Goal: Navigation & Orientation: Go to known website

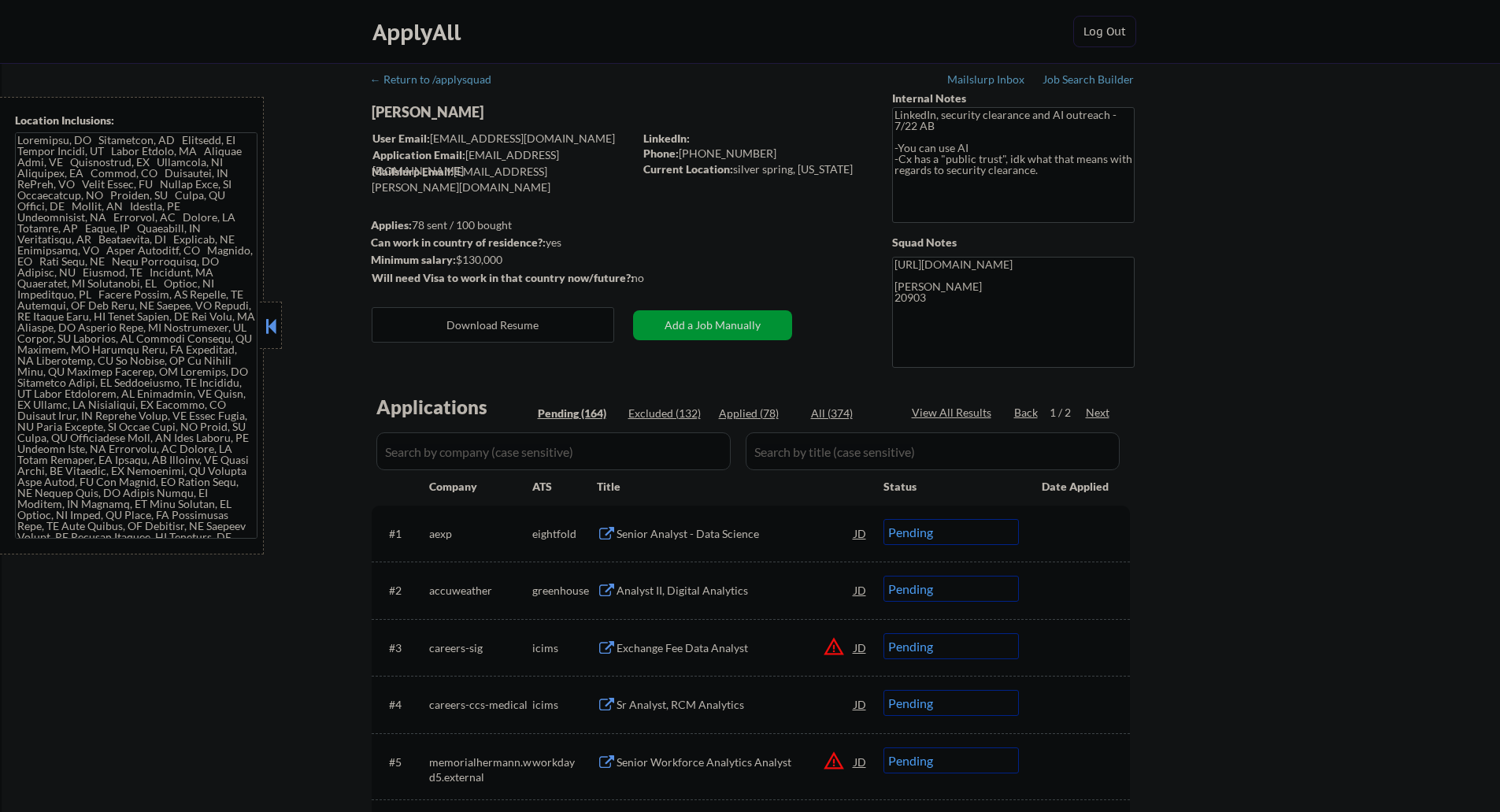
select select ""pending""
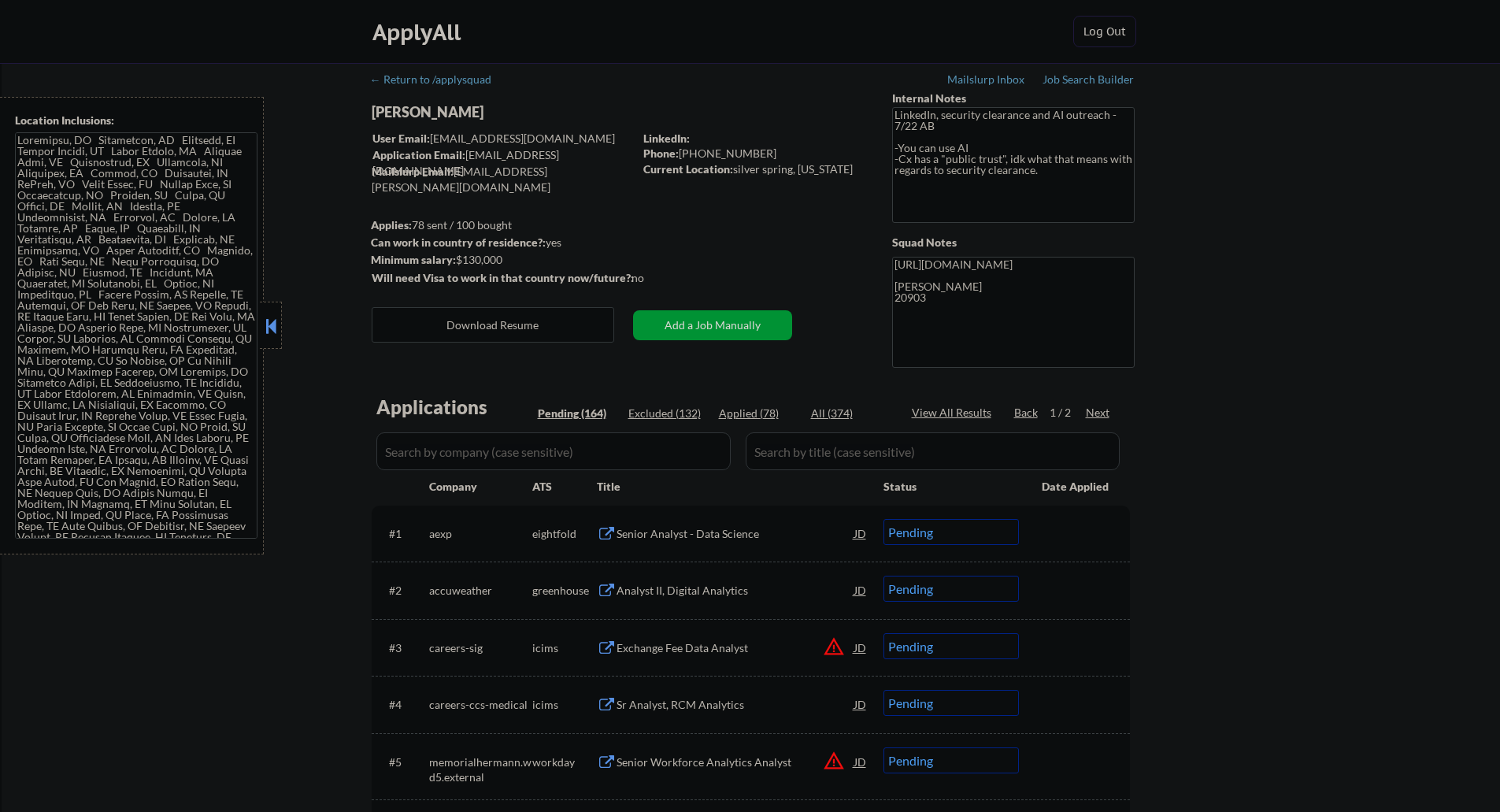
select select ""pending""
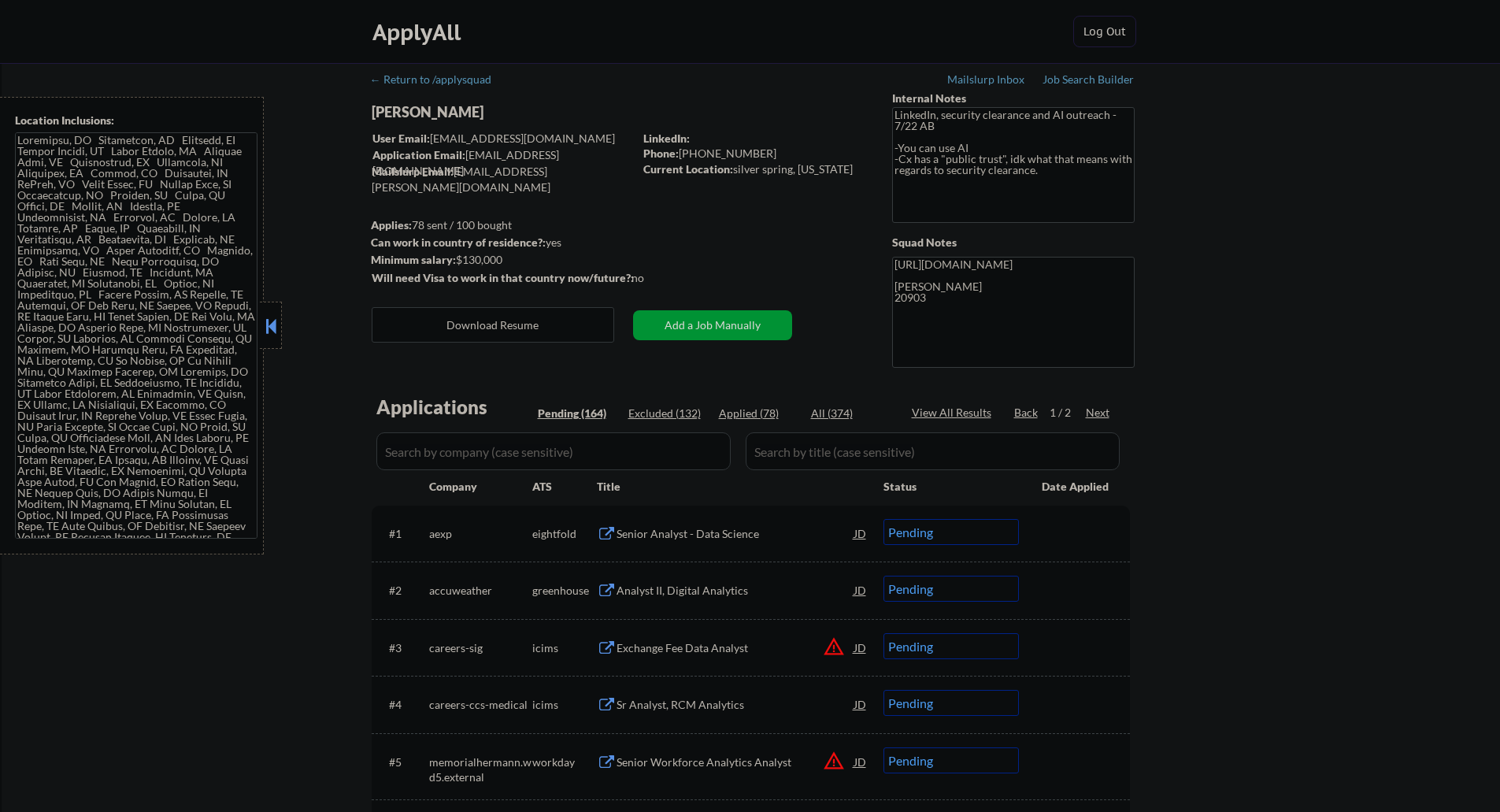
select select ""pending""
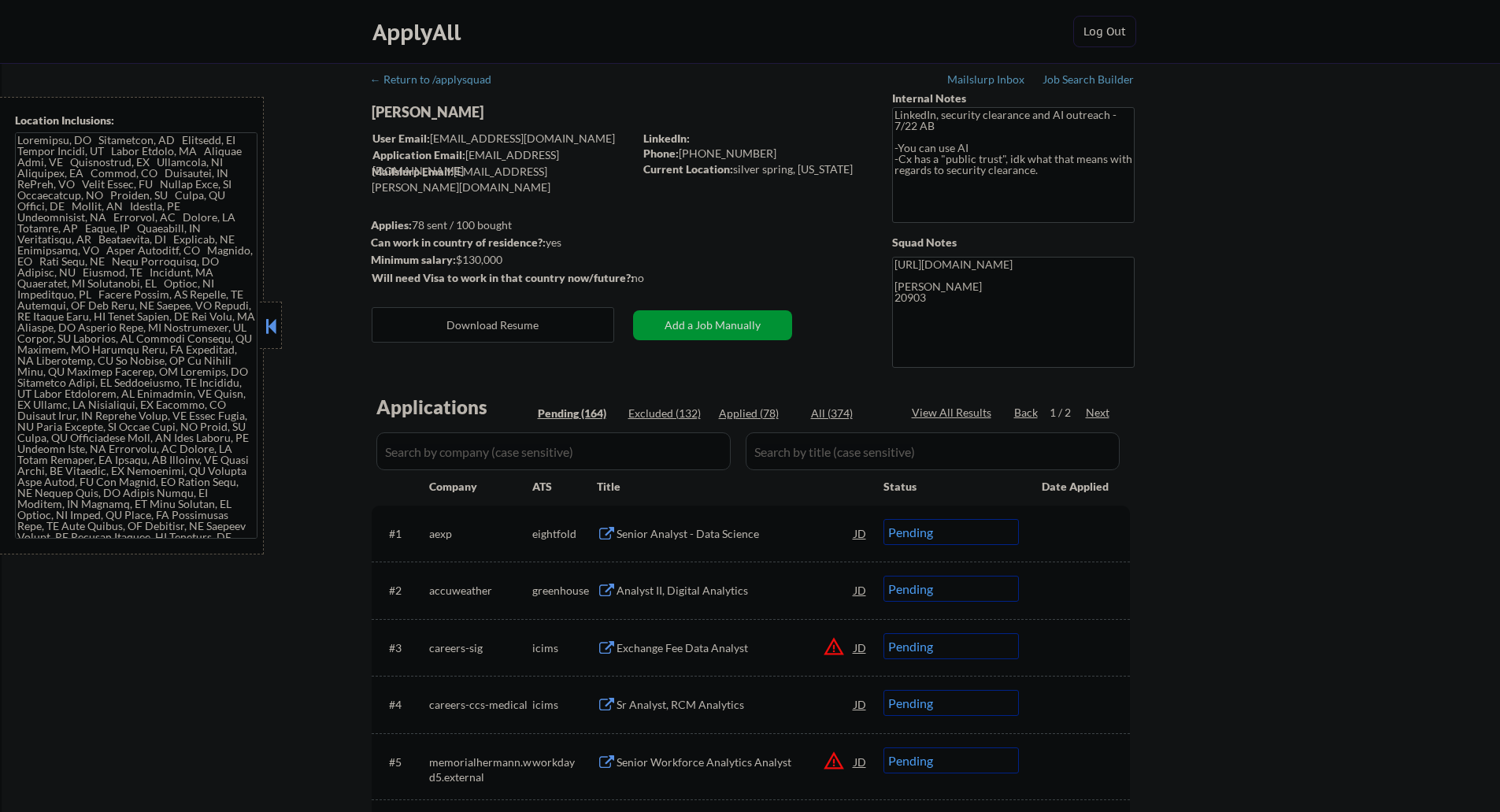
select select ""pending""
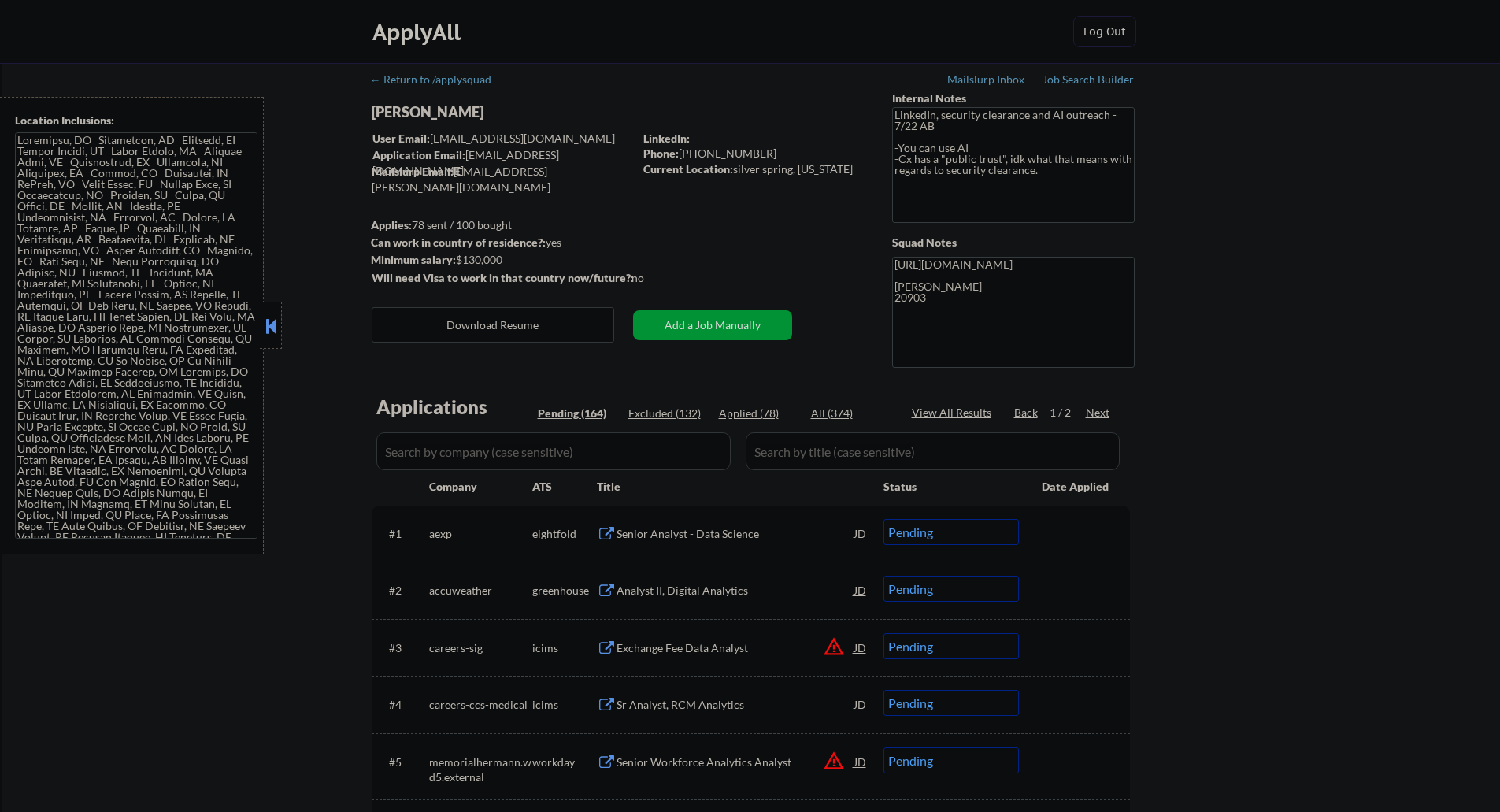
select select ""pending""
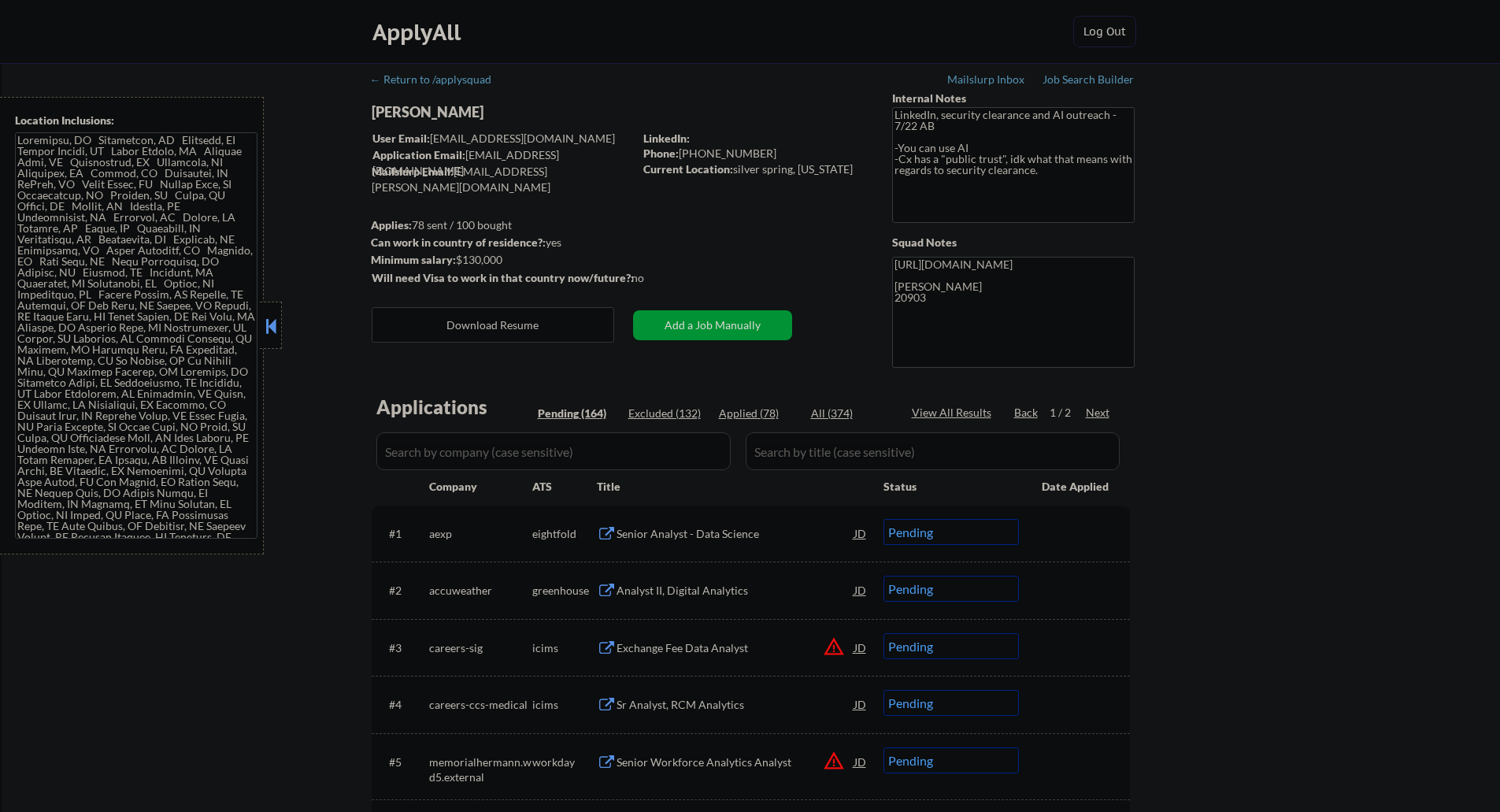
select select ""pending""
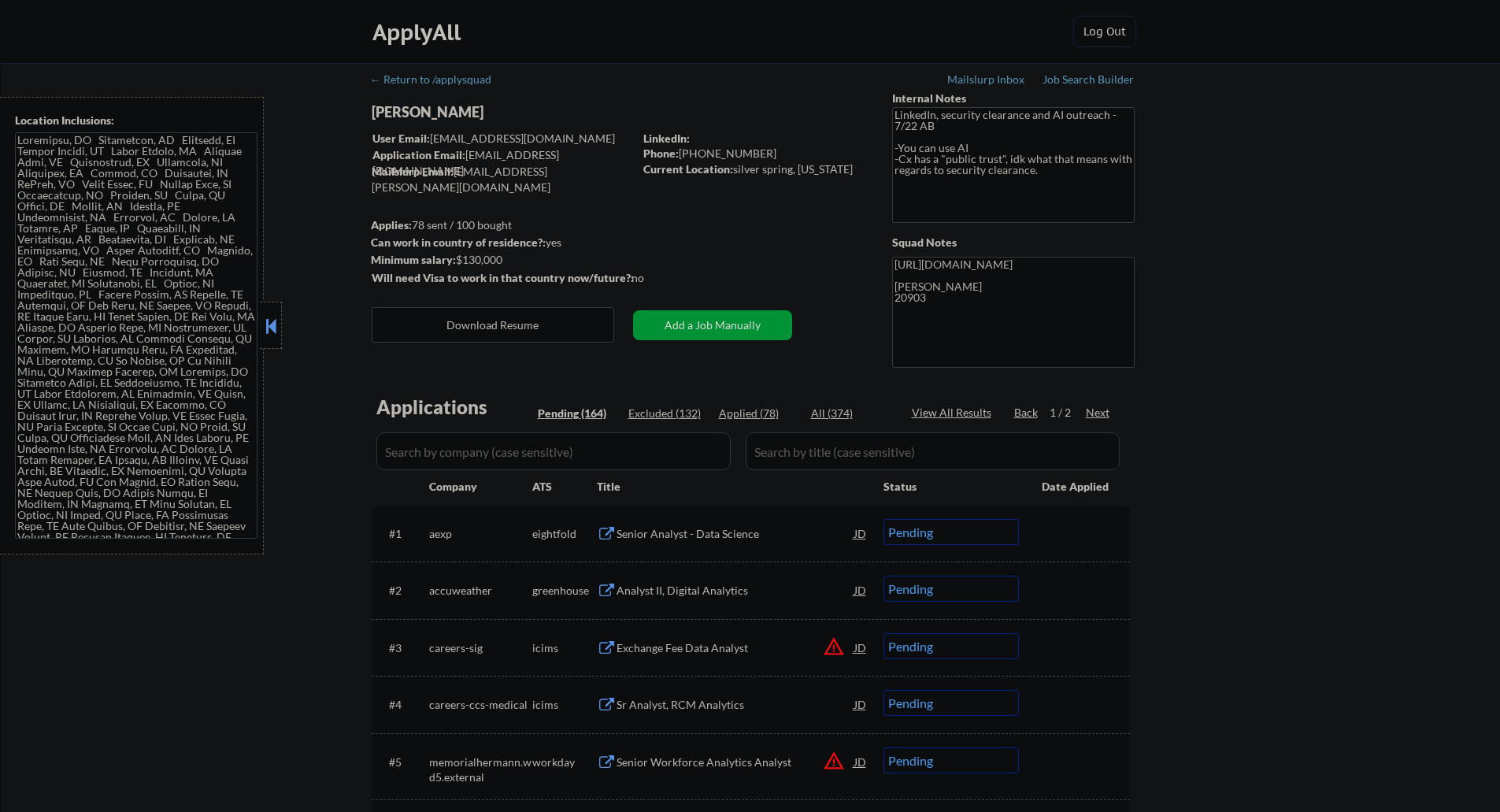
select select ""pending""
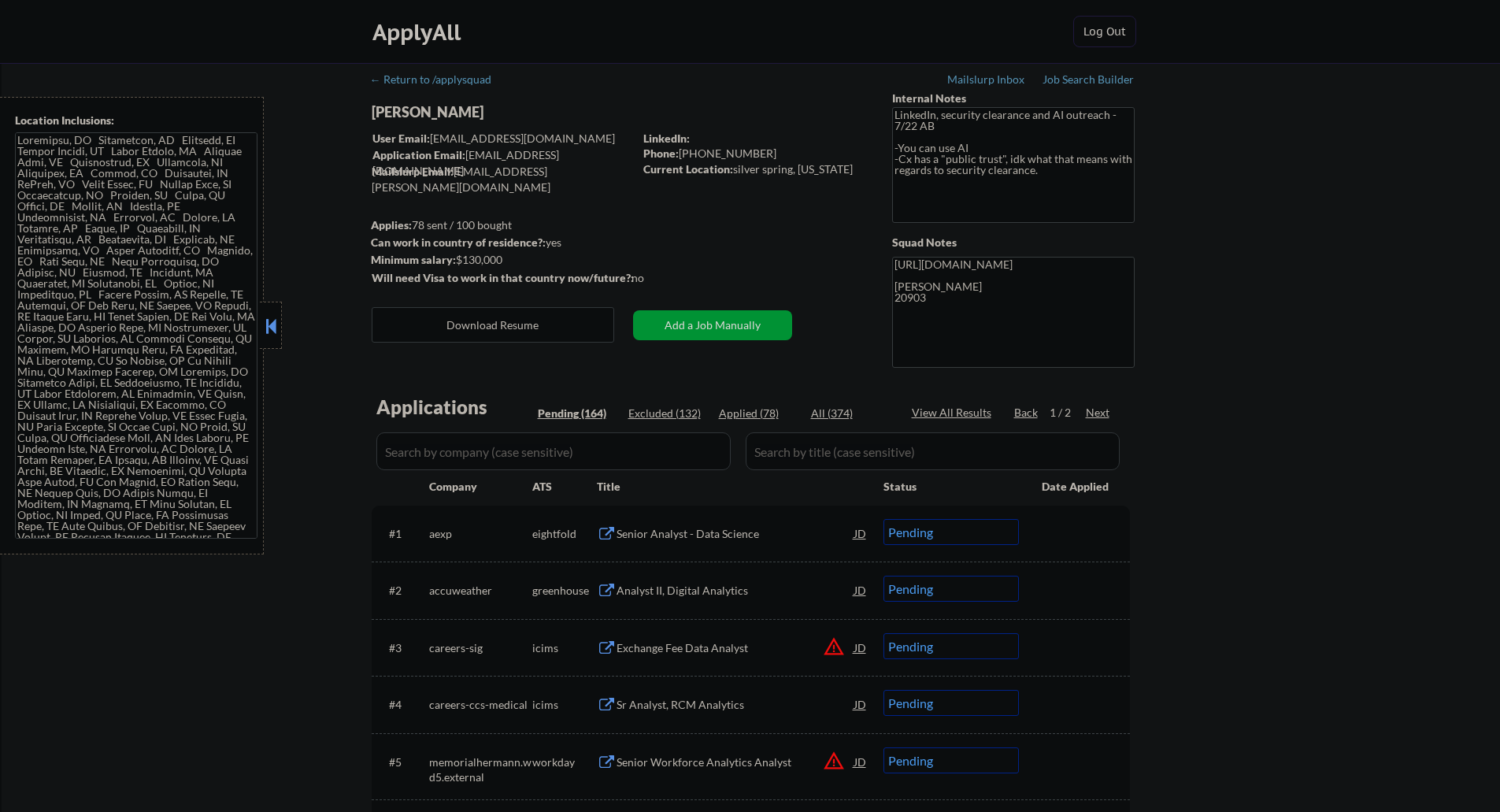
select select ""pending""
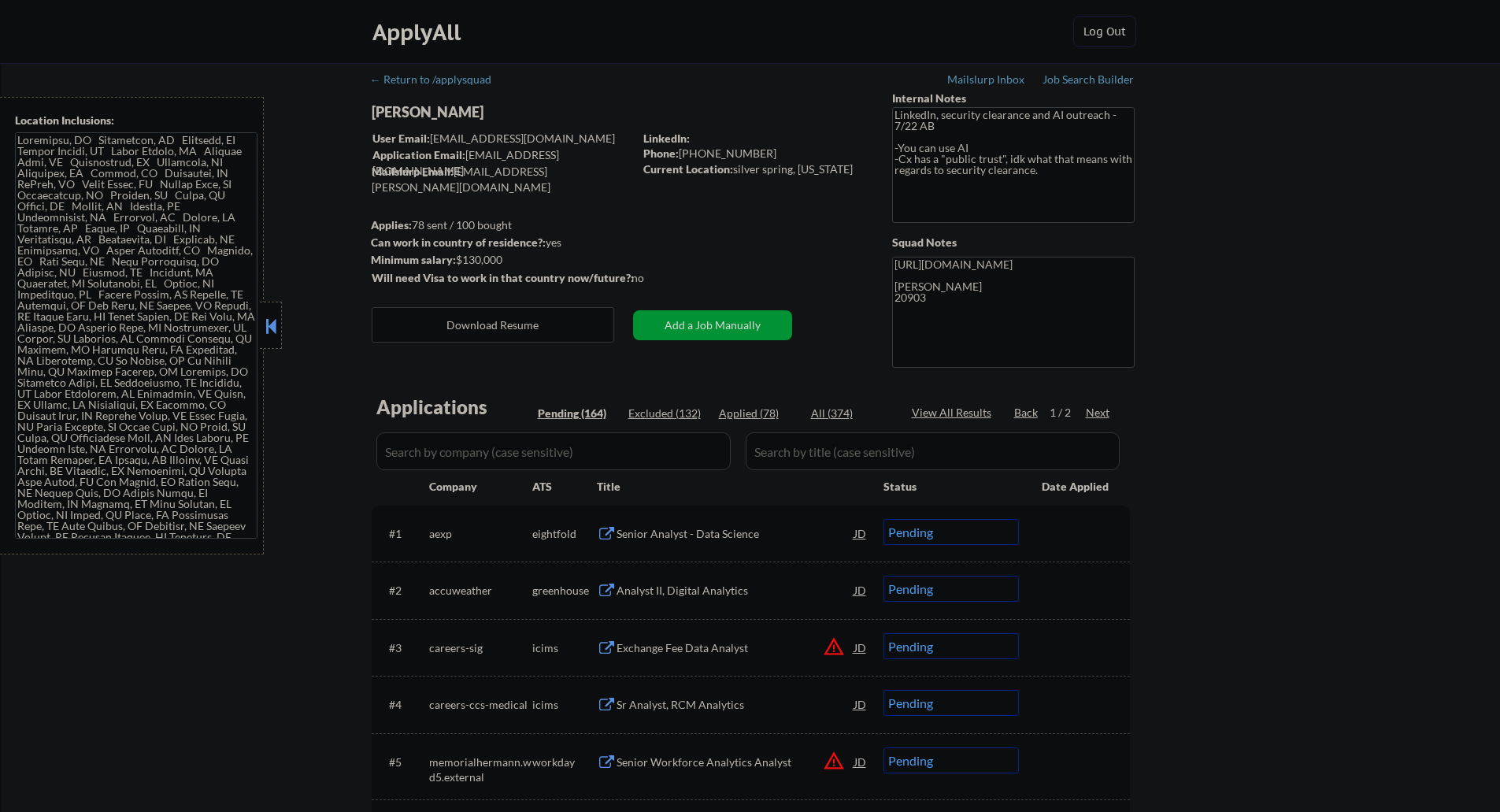
select select ""pending""
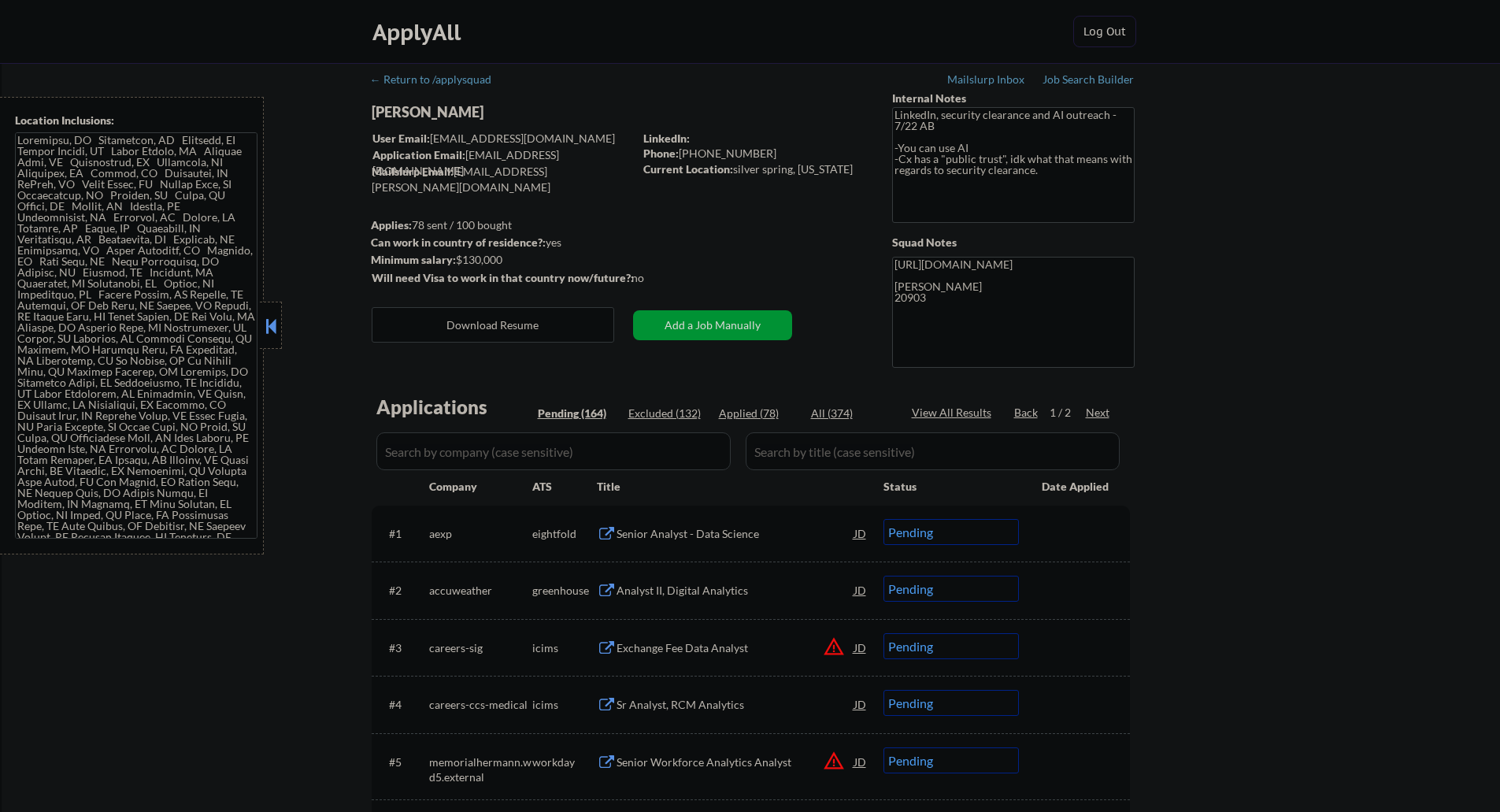
select select ""pending""
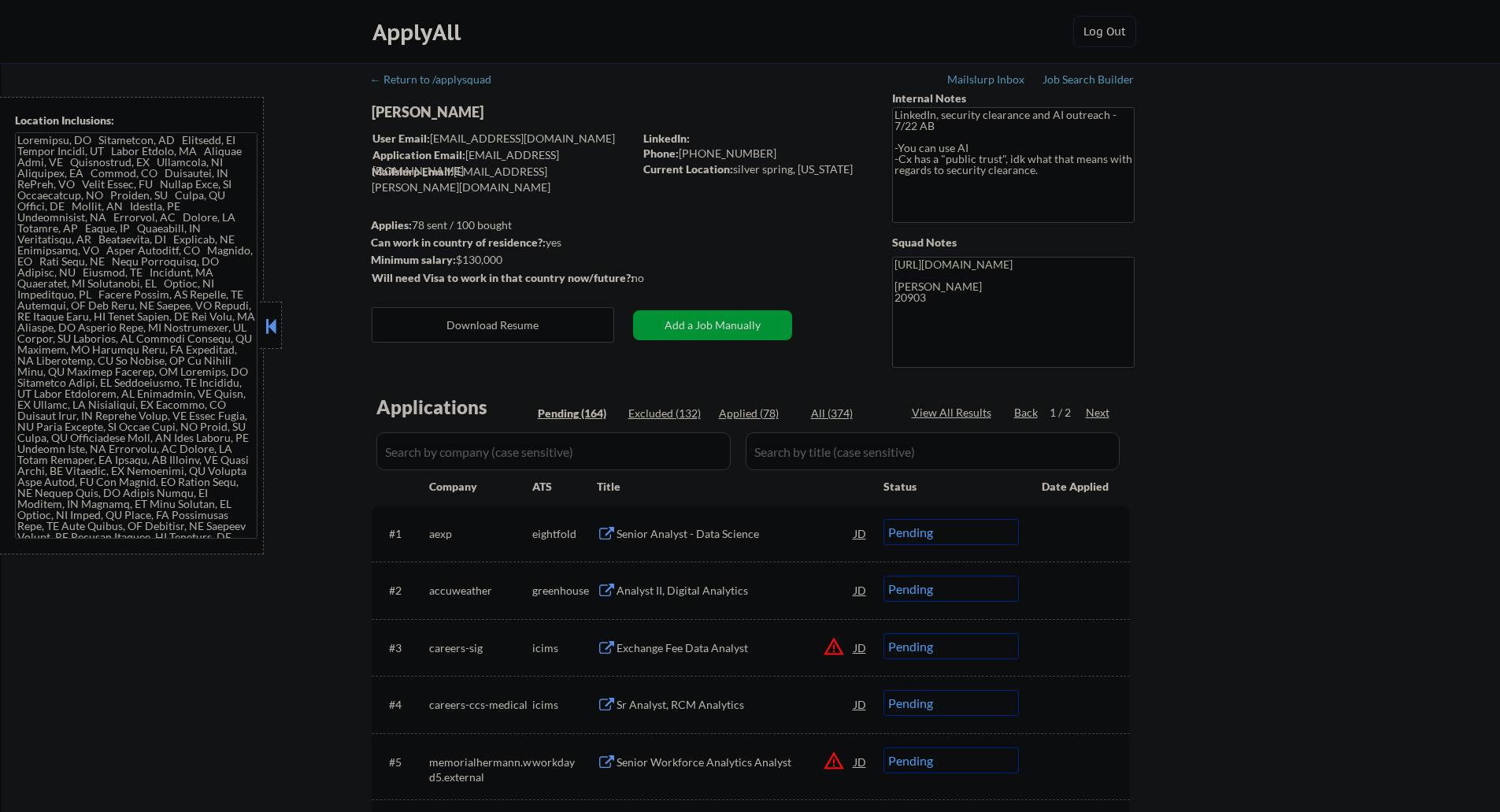
select select ""pending""
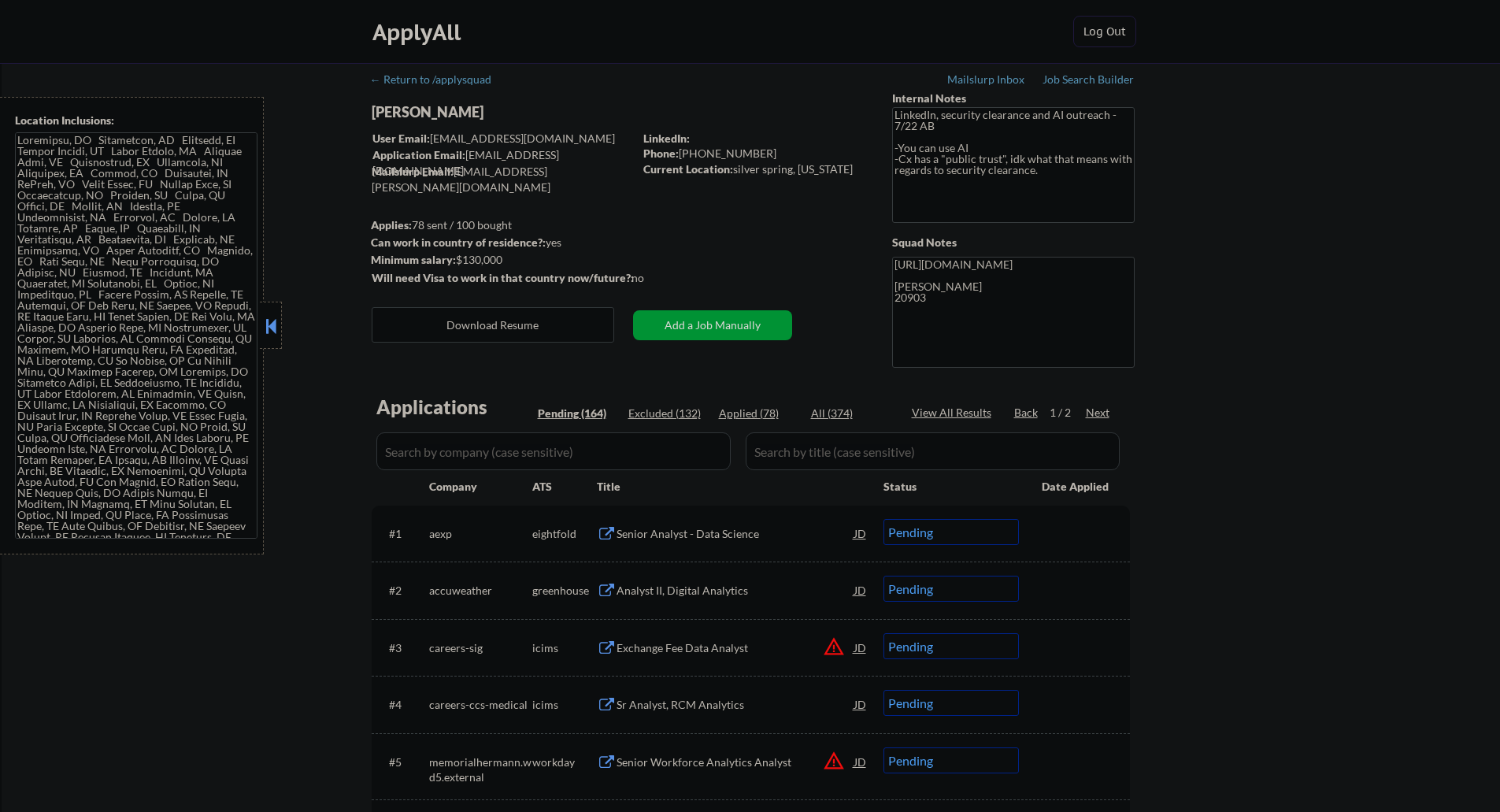
select select ""pending""
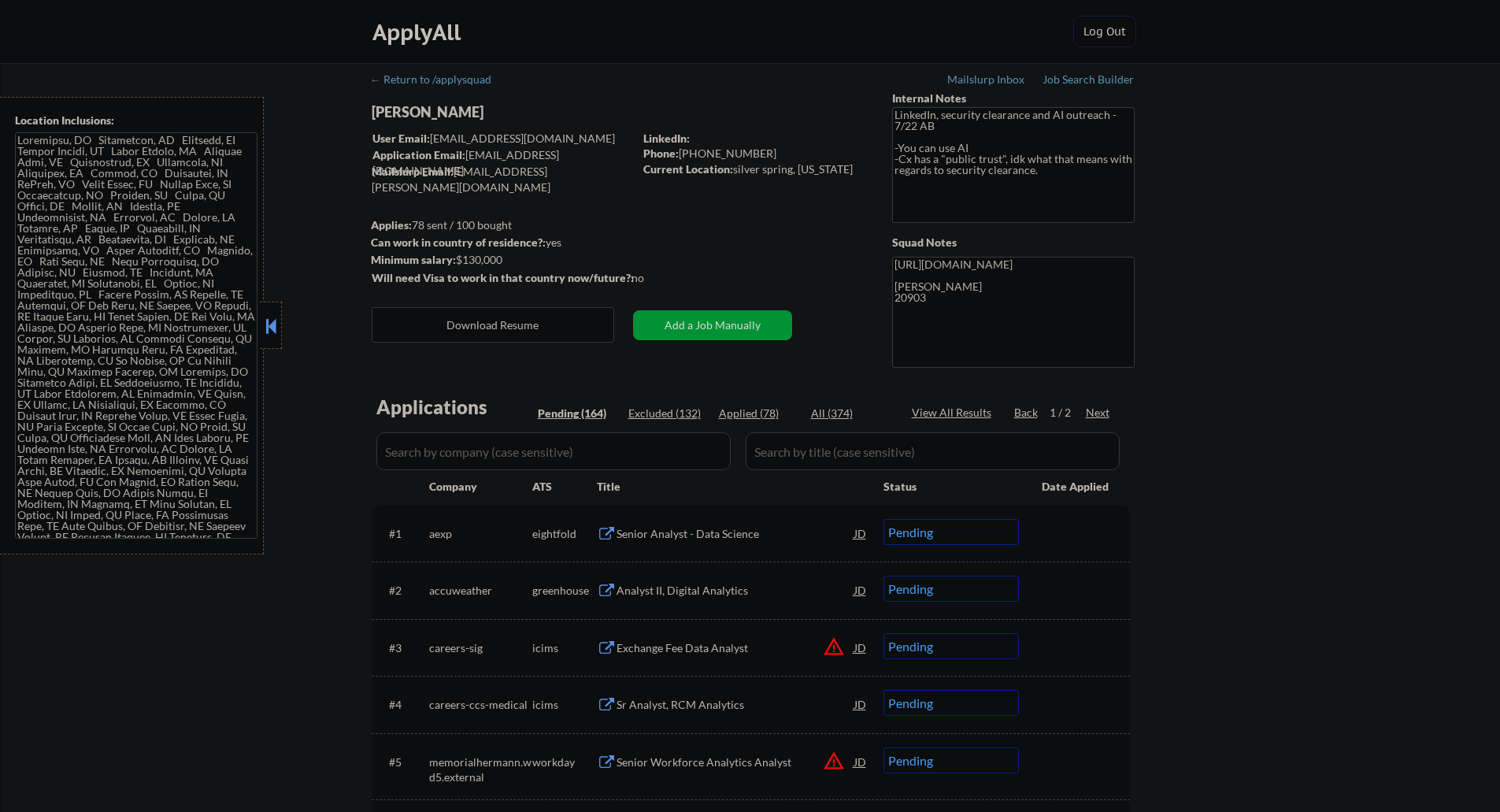
select select ""pending""
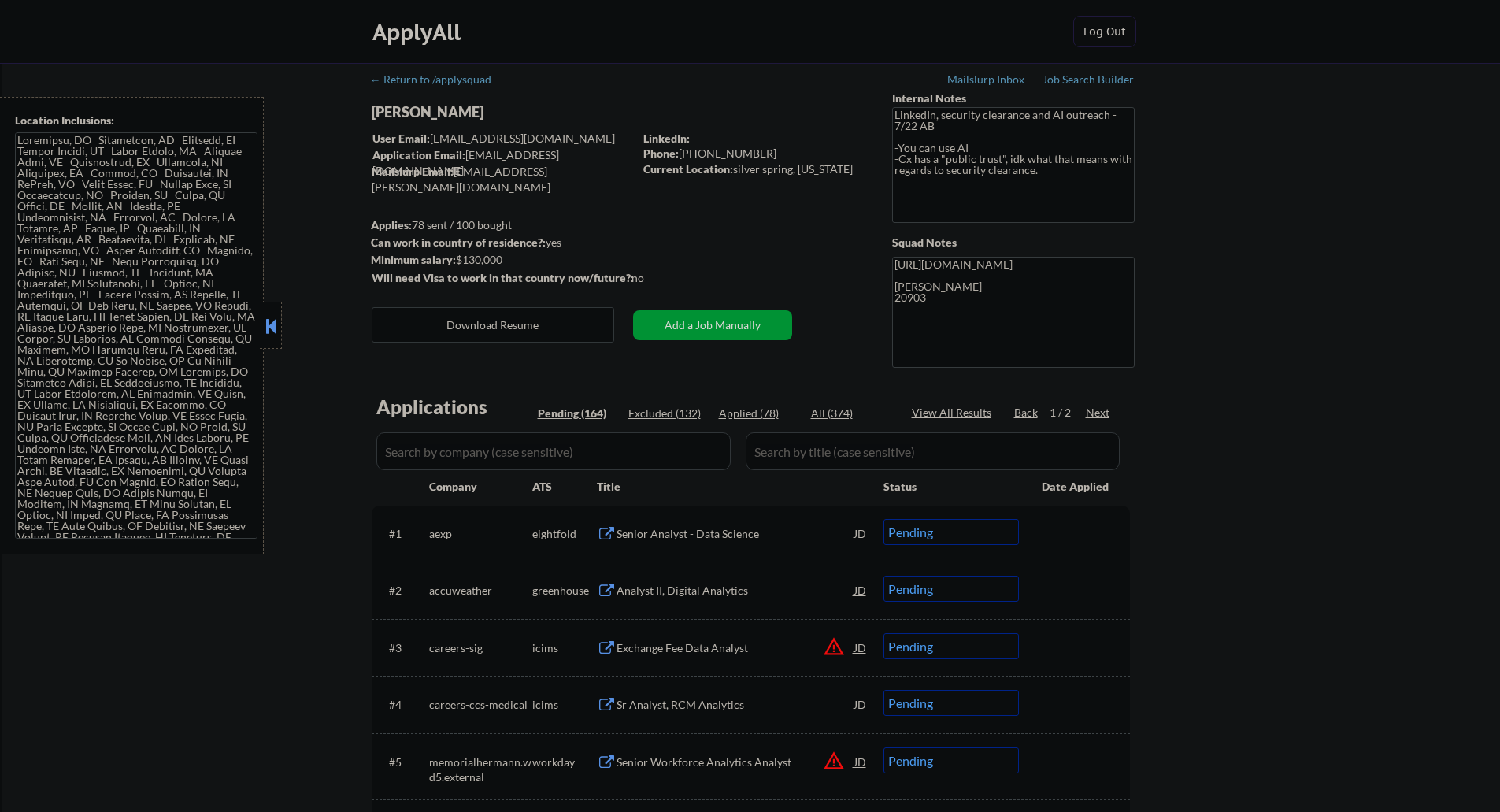
select select ""pending""
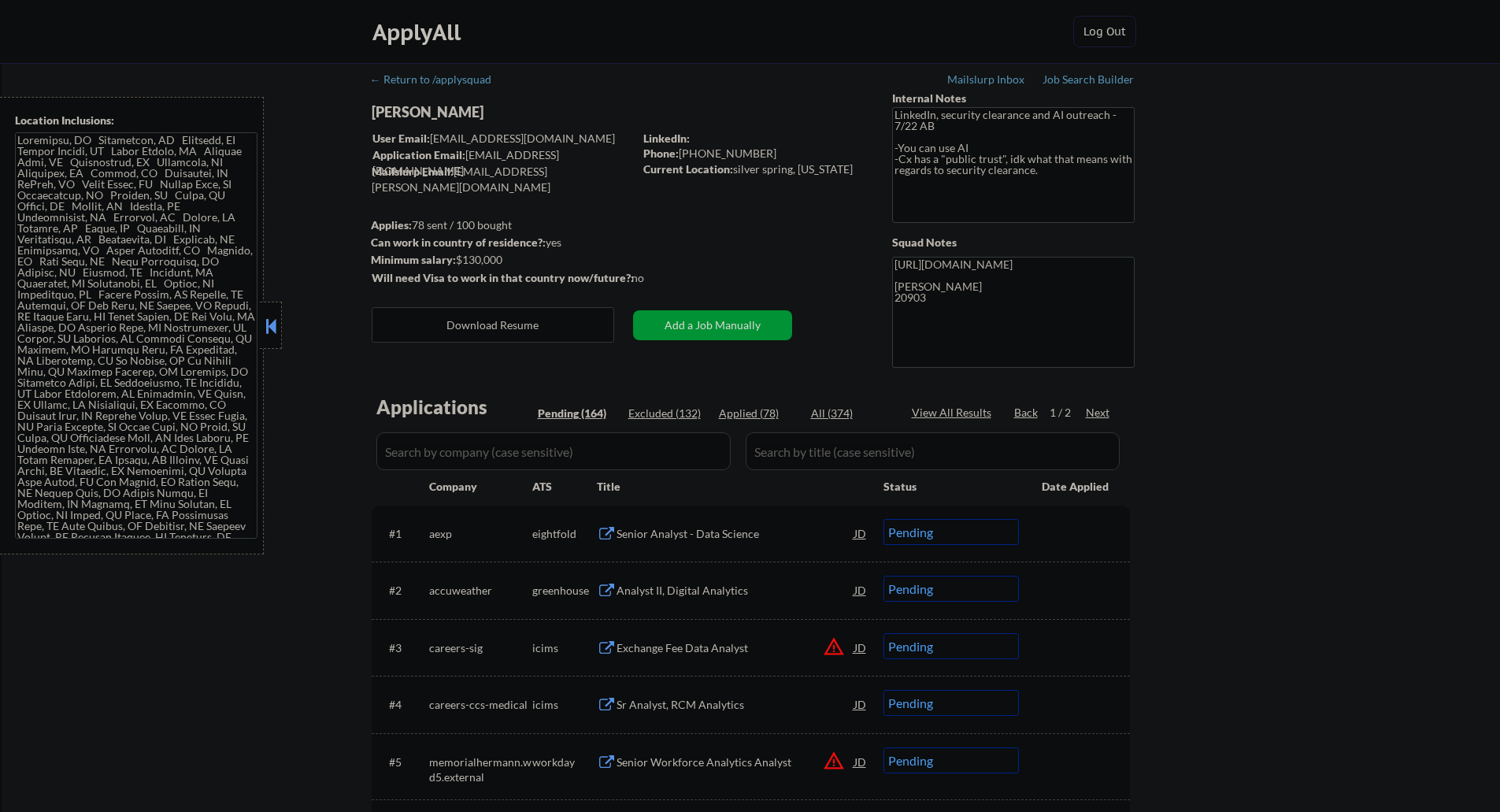
select select ""pending""
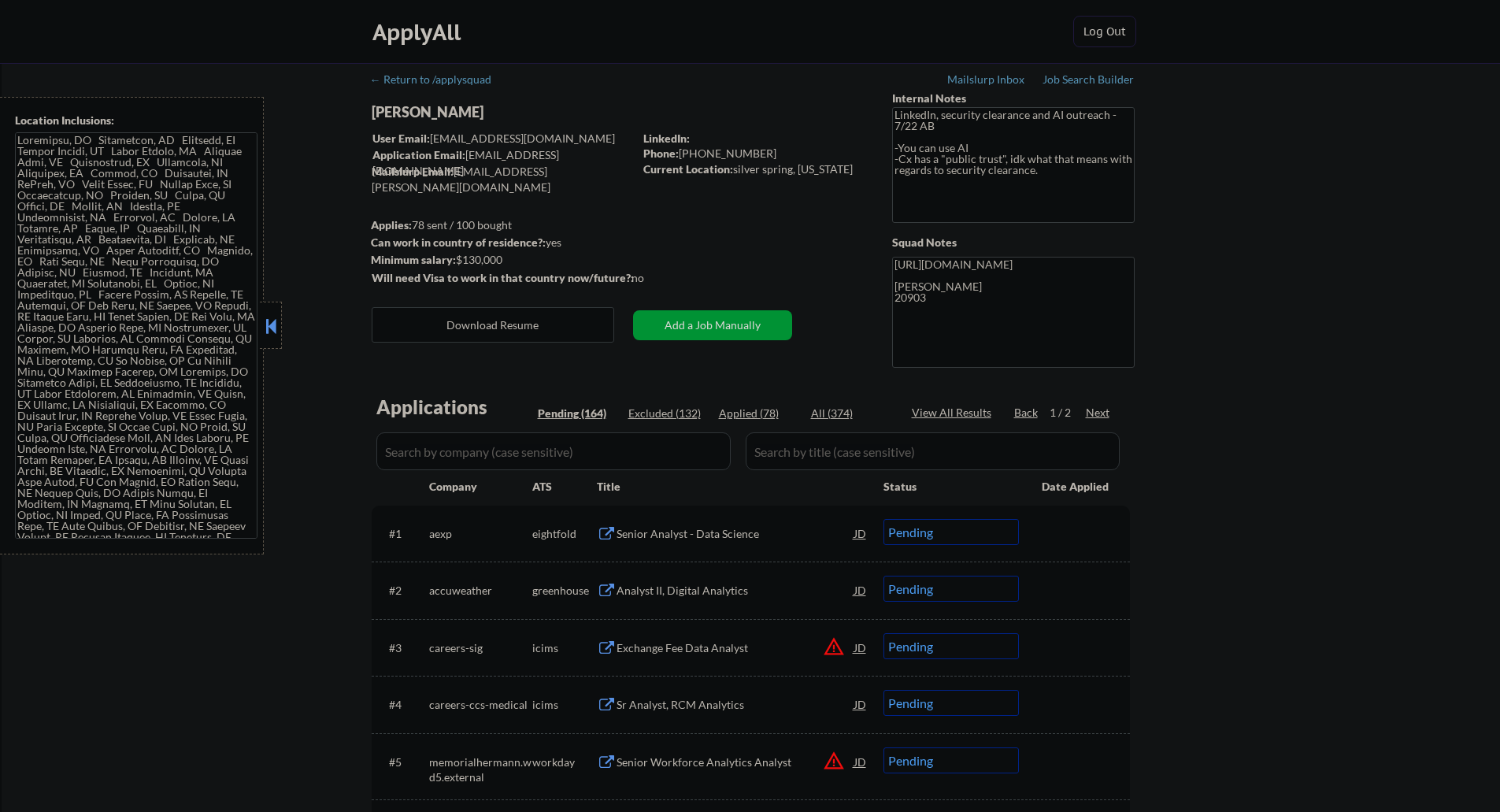
select select ""pending""
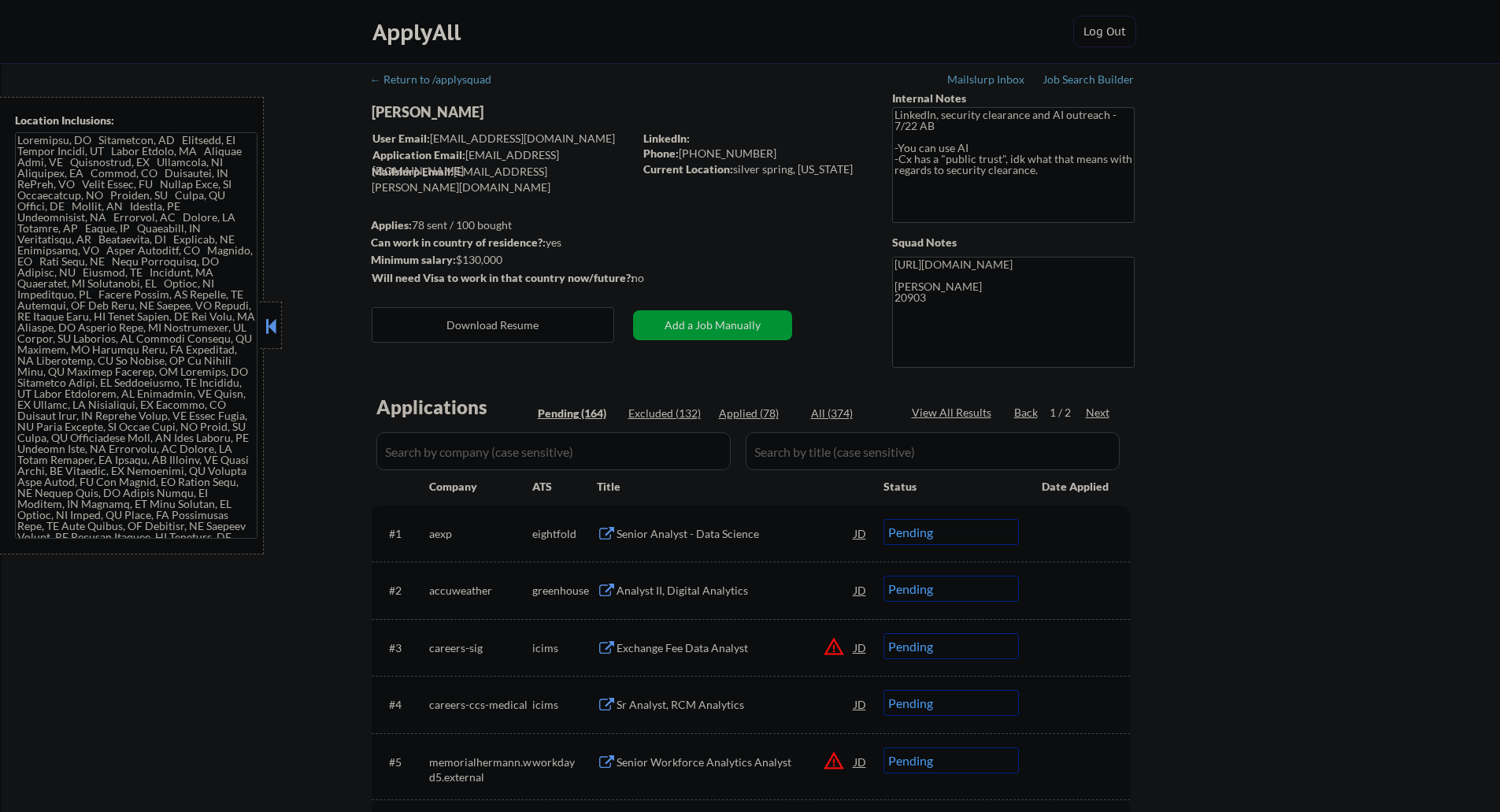
select select ""pending""
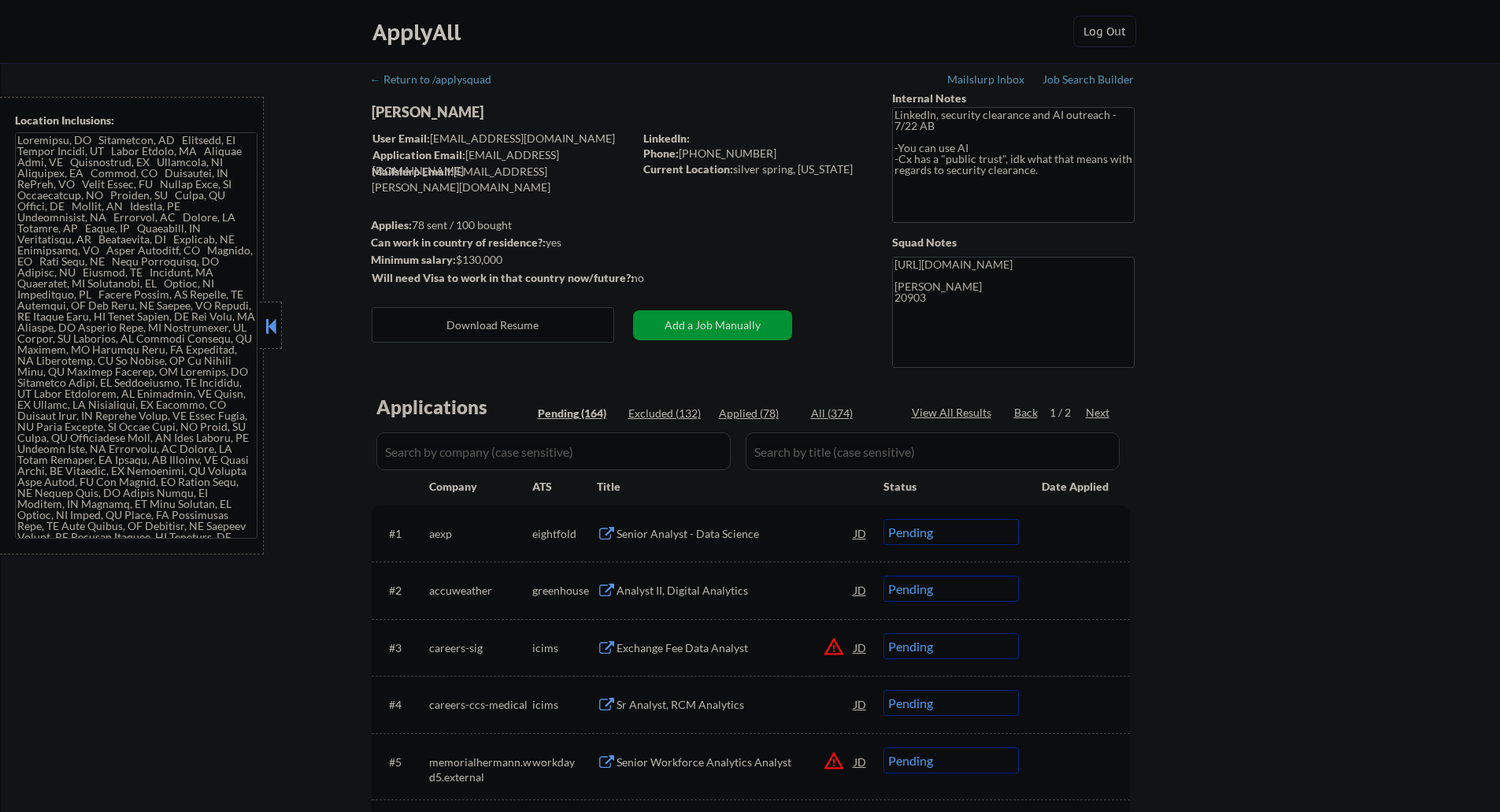
select select ""pending""
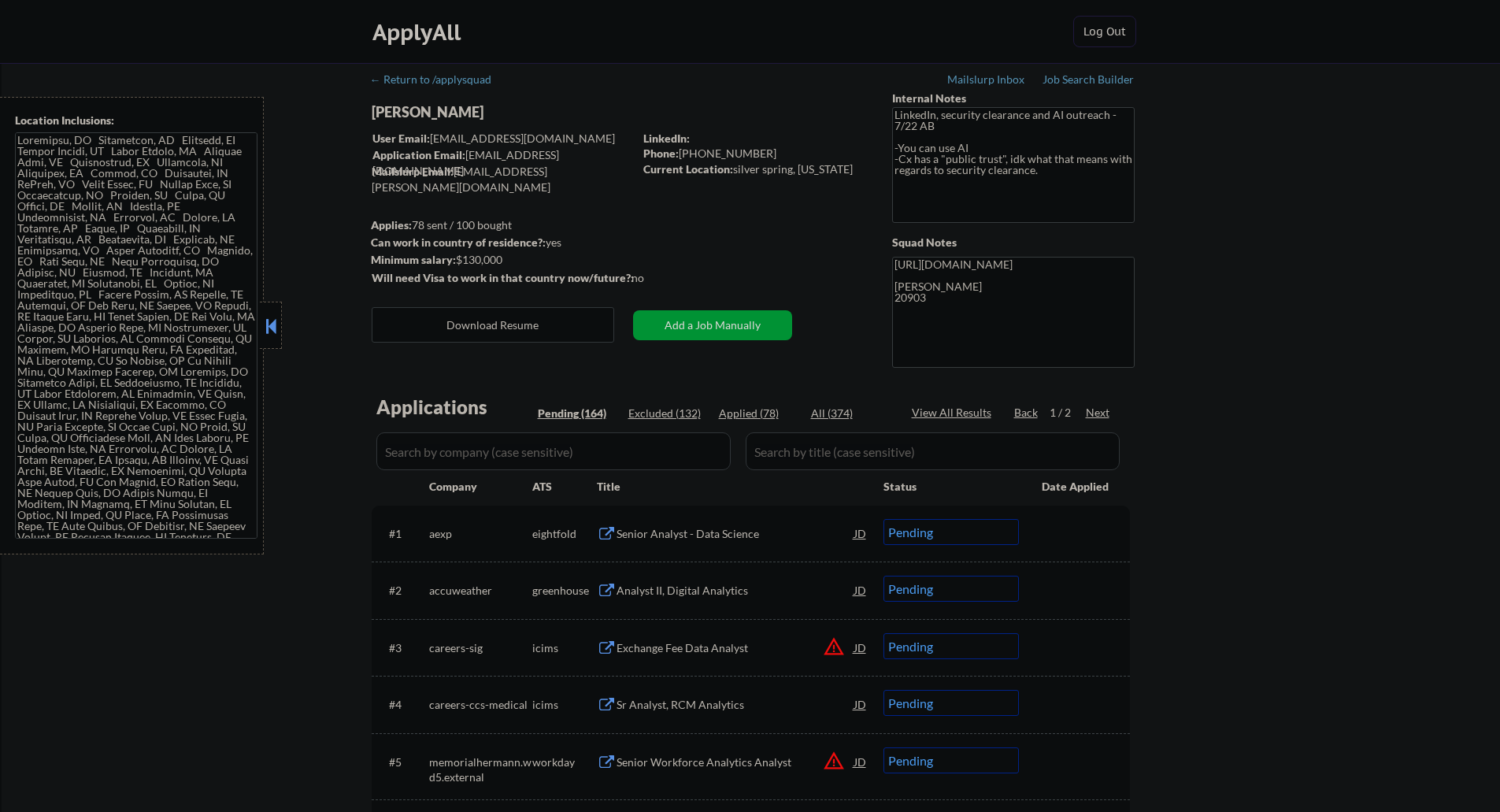
select select ""pending""
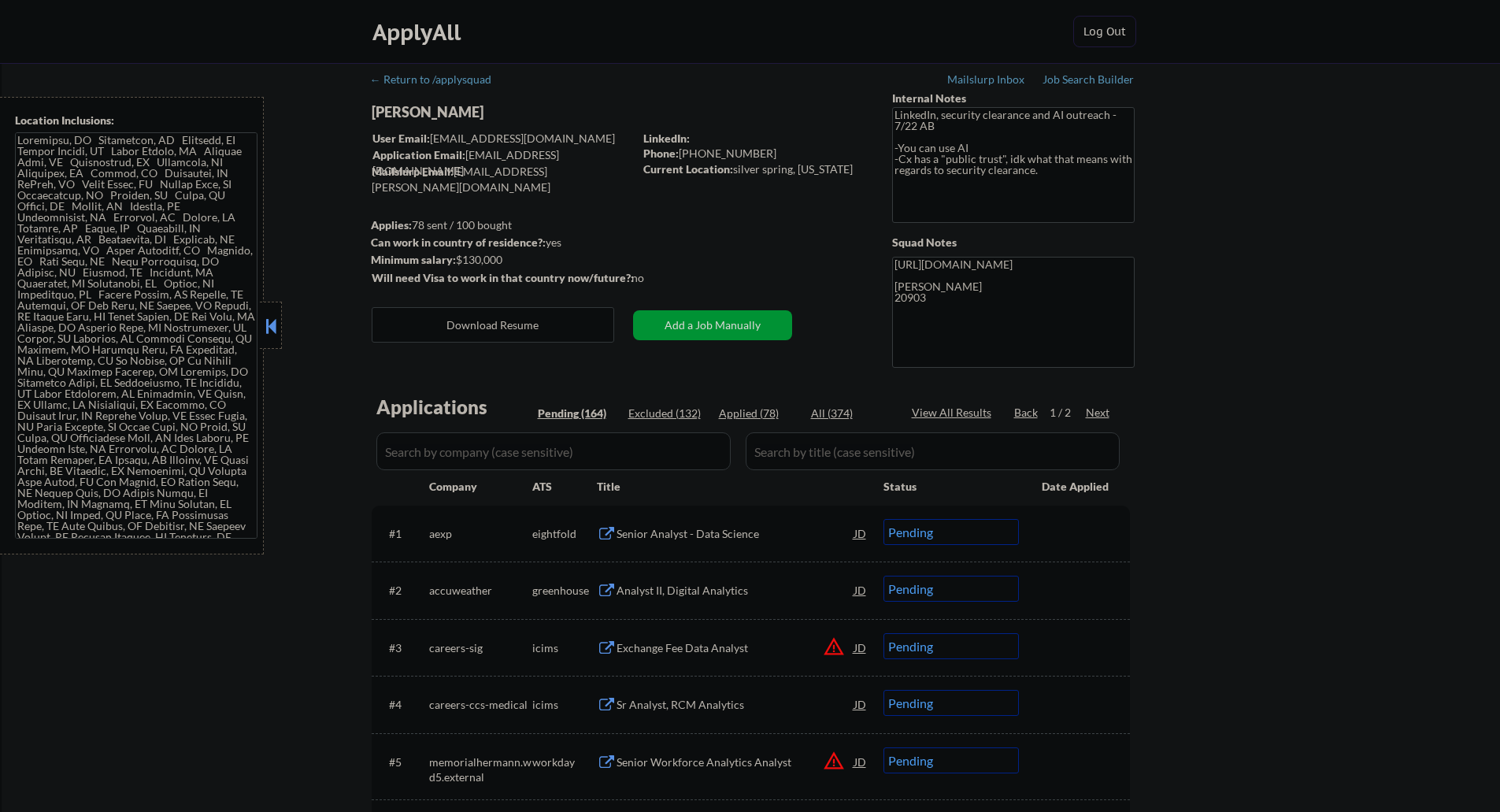
select select ""pending""
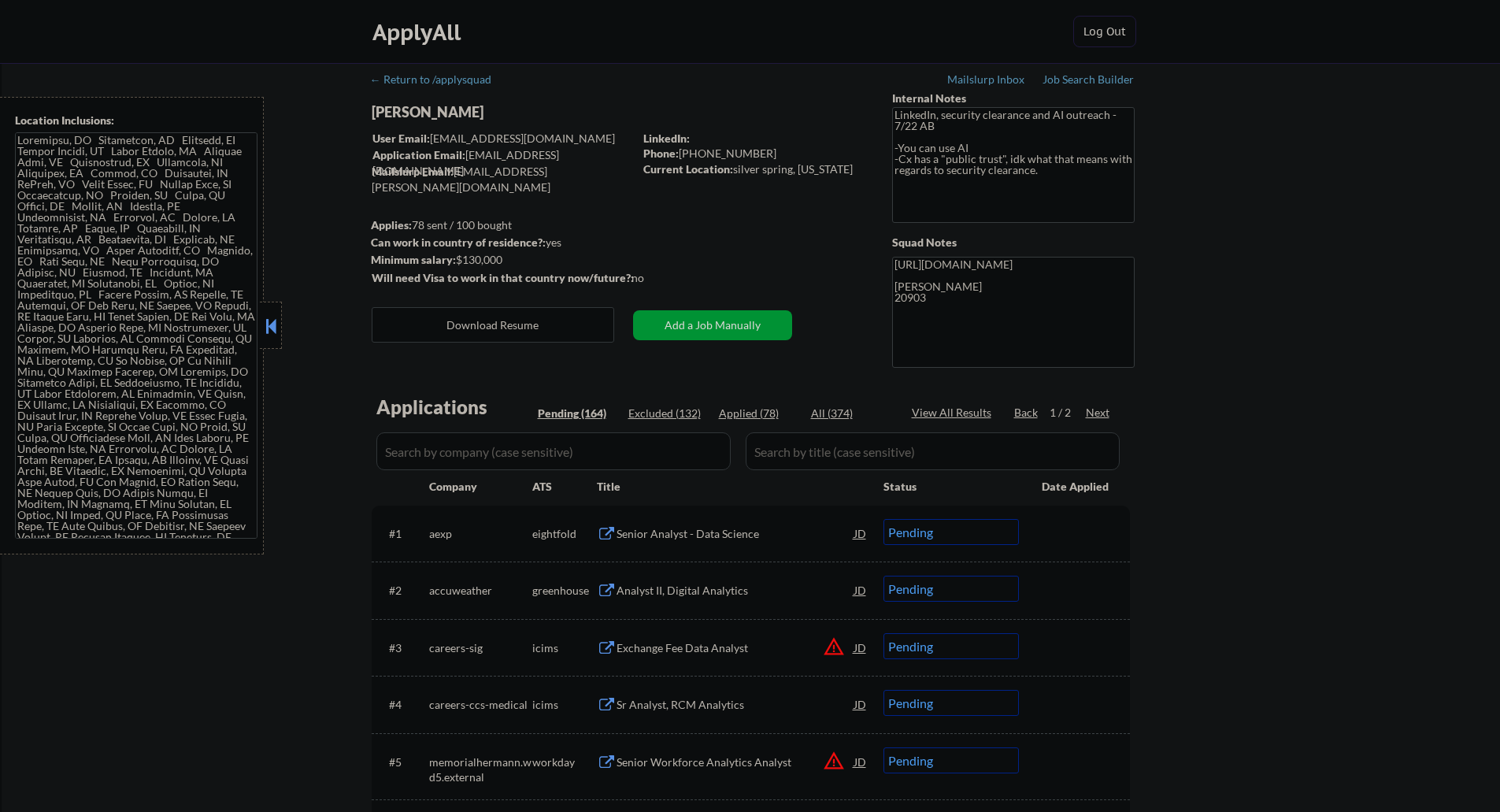
scroll to position [79, 0]
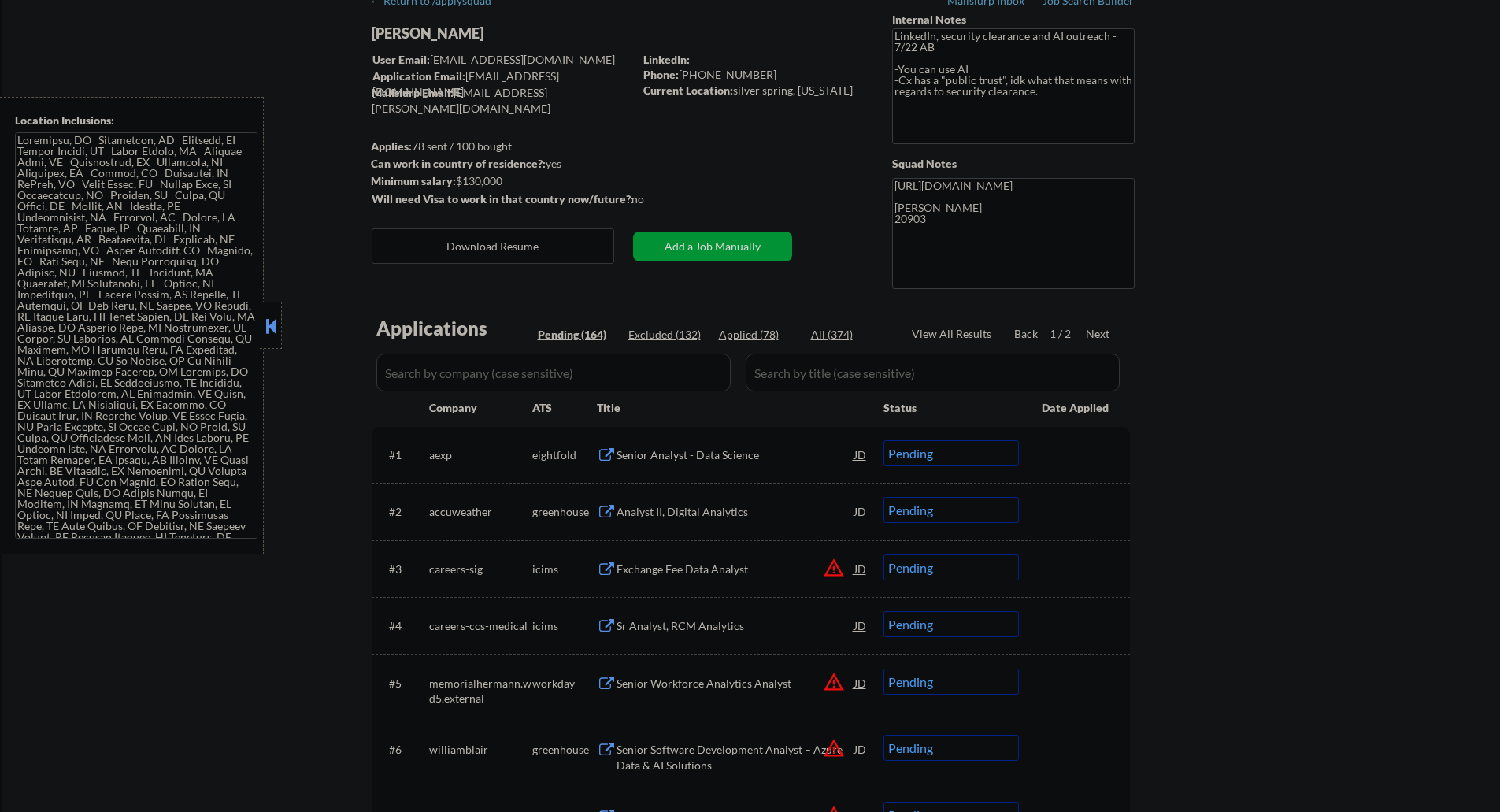
select select ""pending""
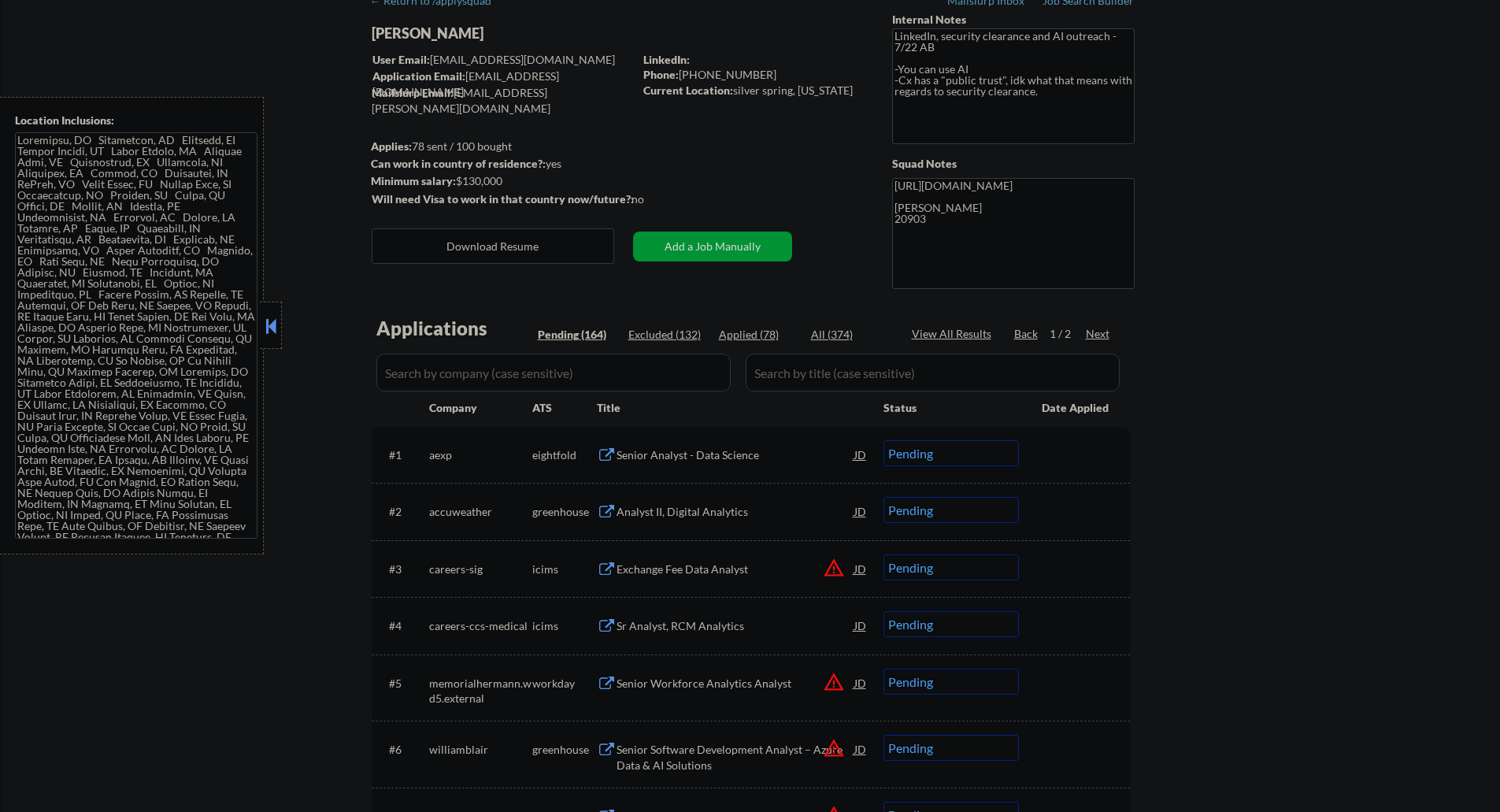
select select ""pending""
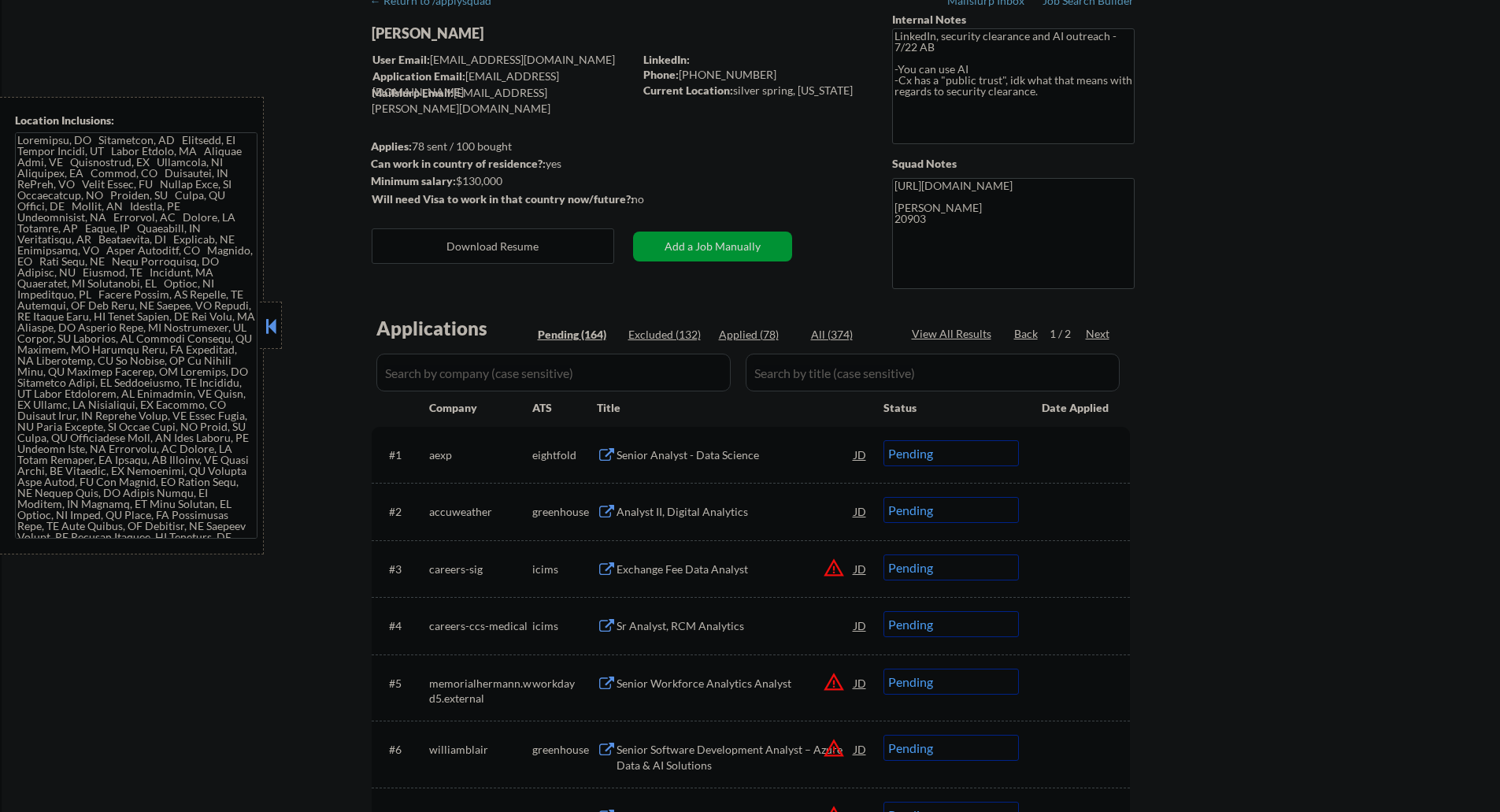
select select ""pending""
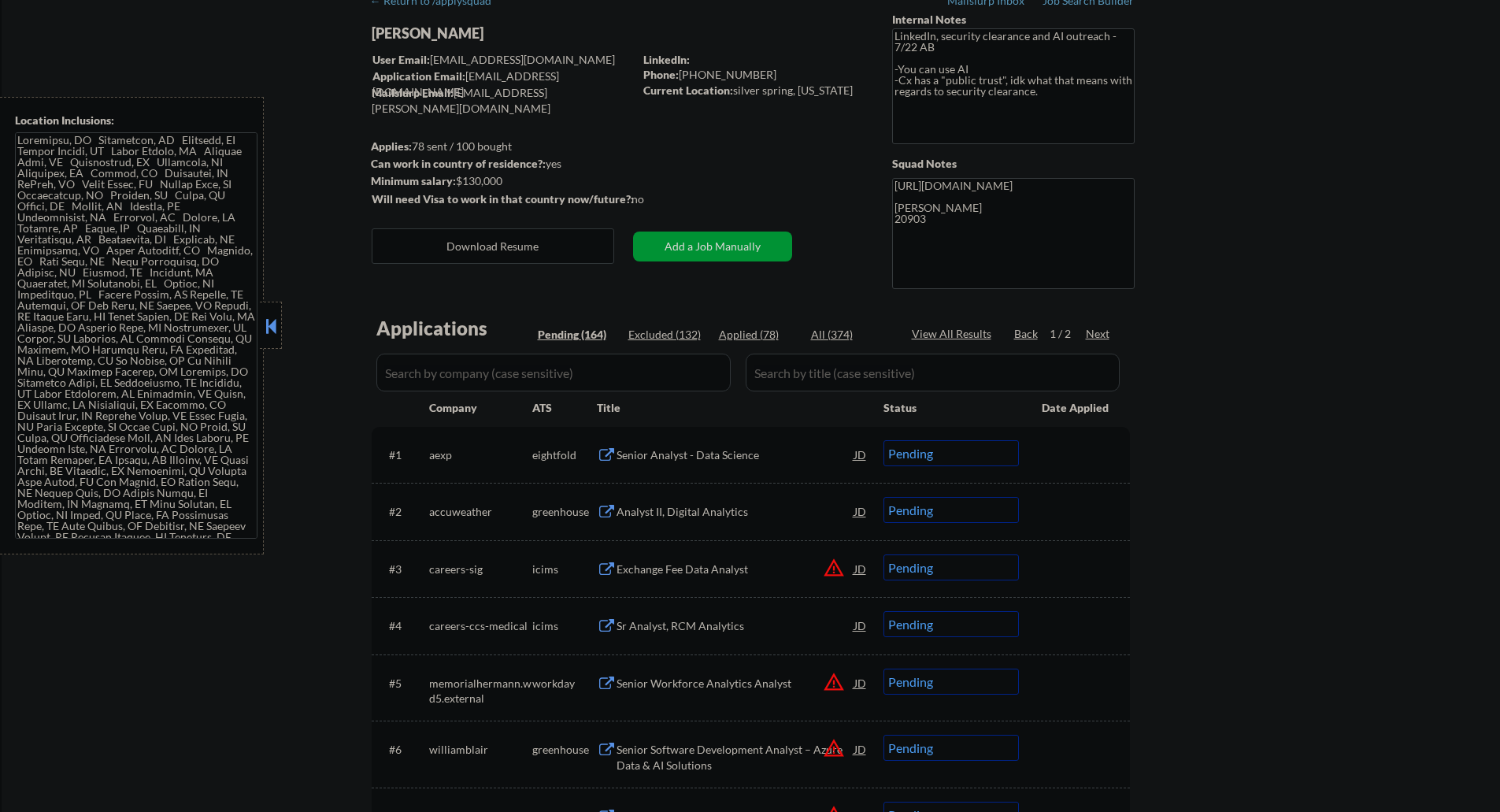
select select ""pending""
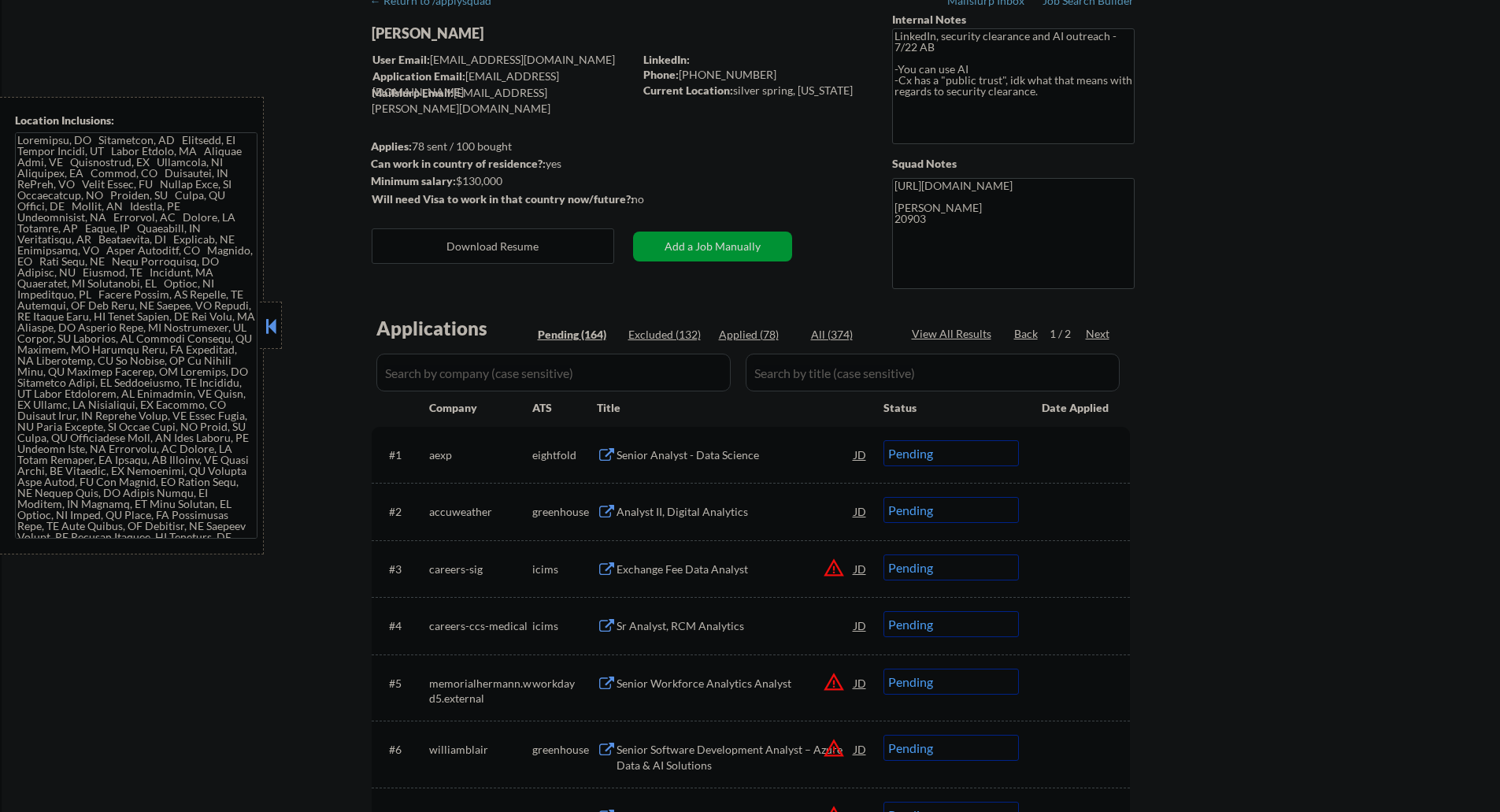
select select ""pending""
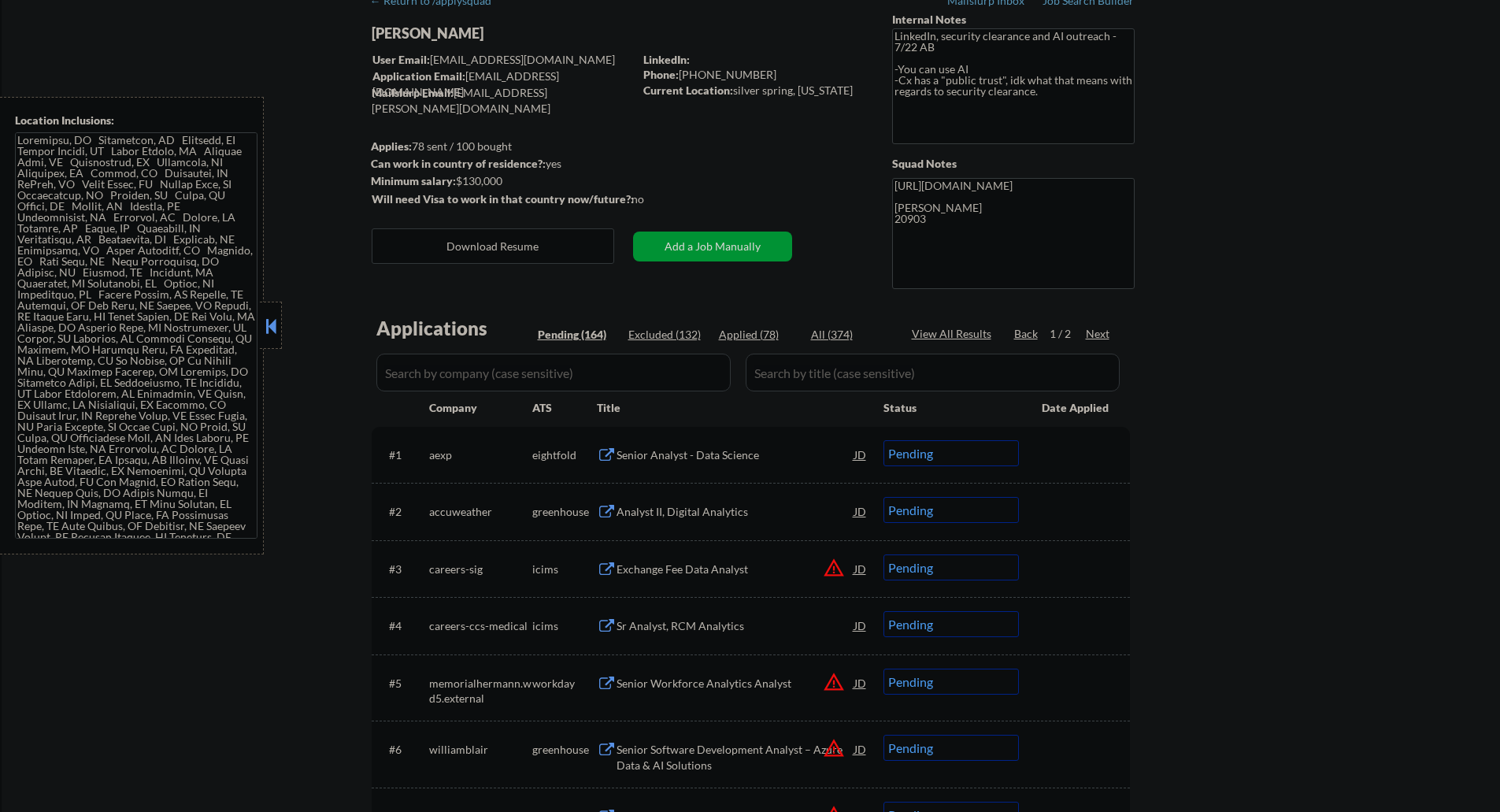
select select ""pending""
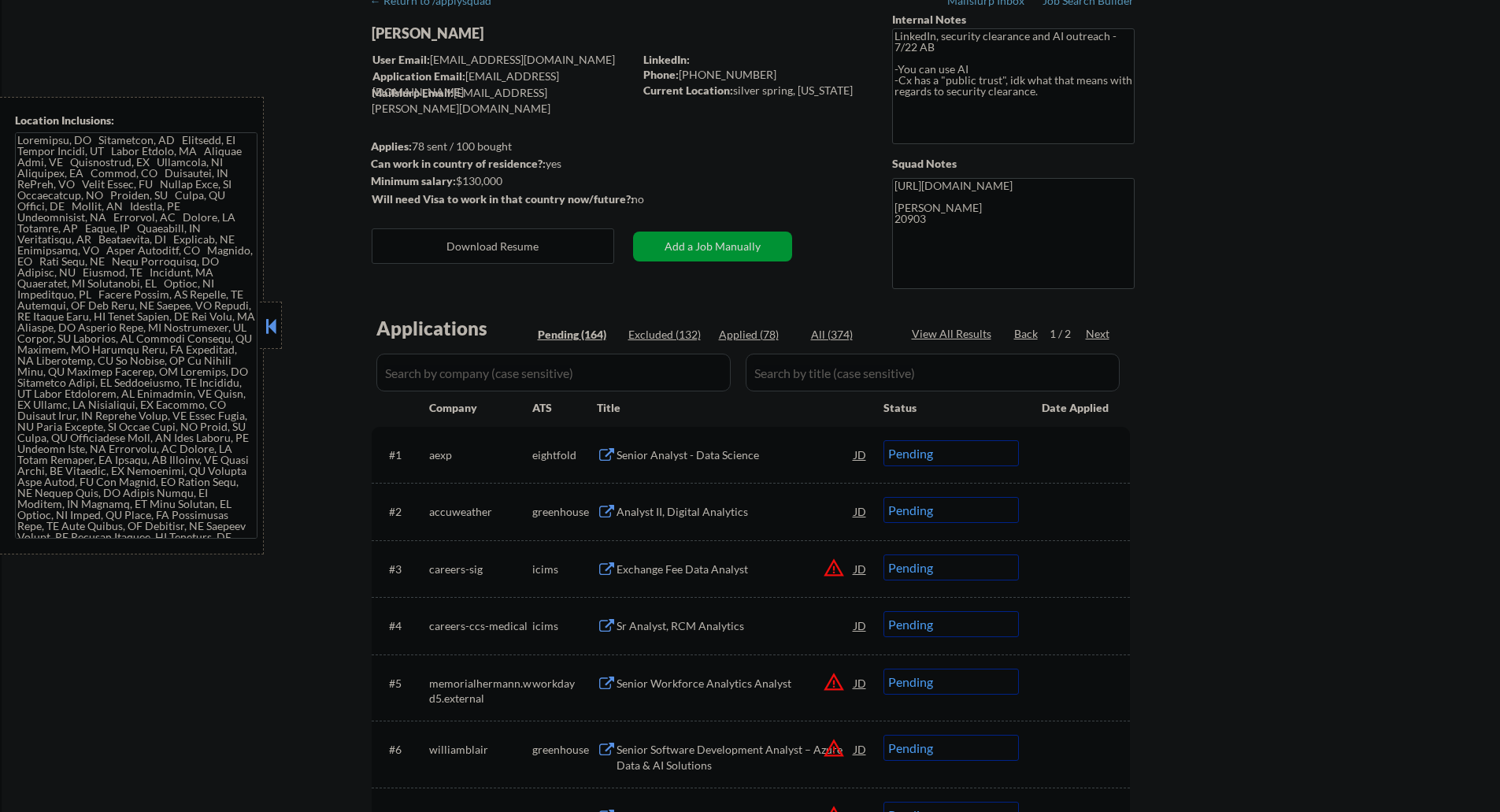
select select ""pending""
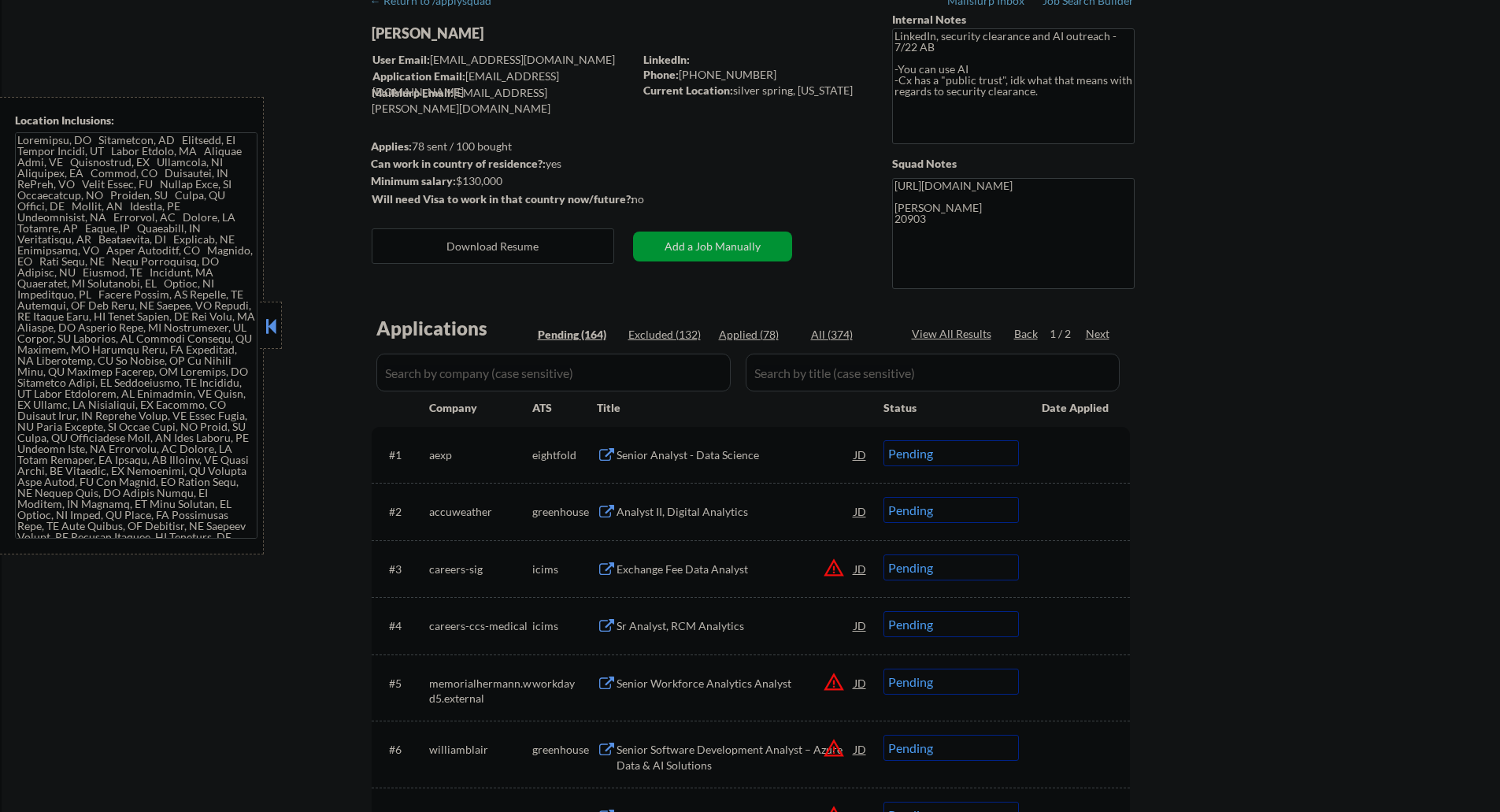
select select ""pending""
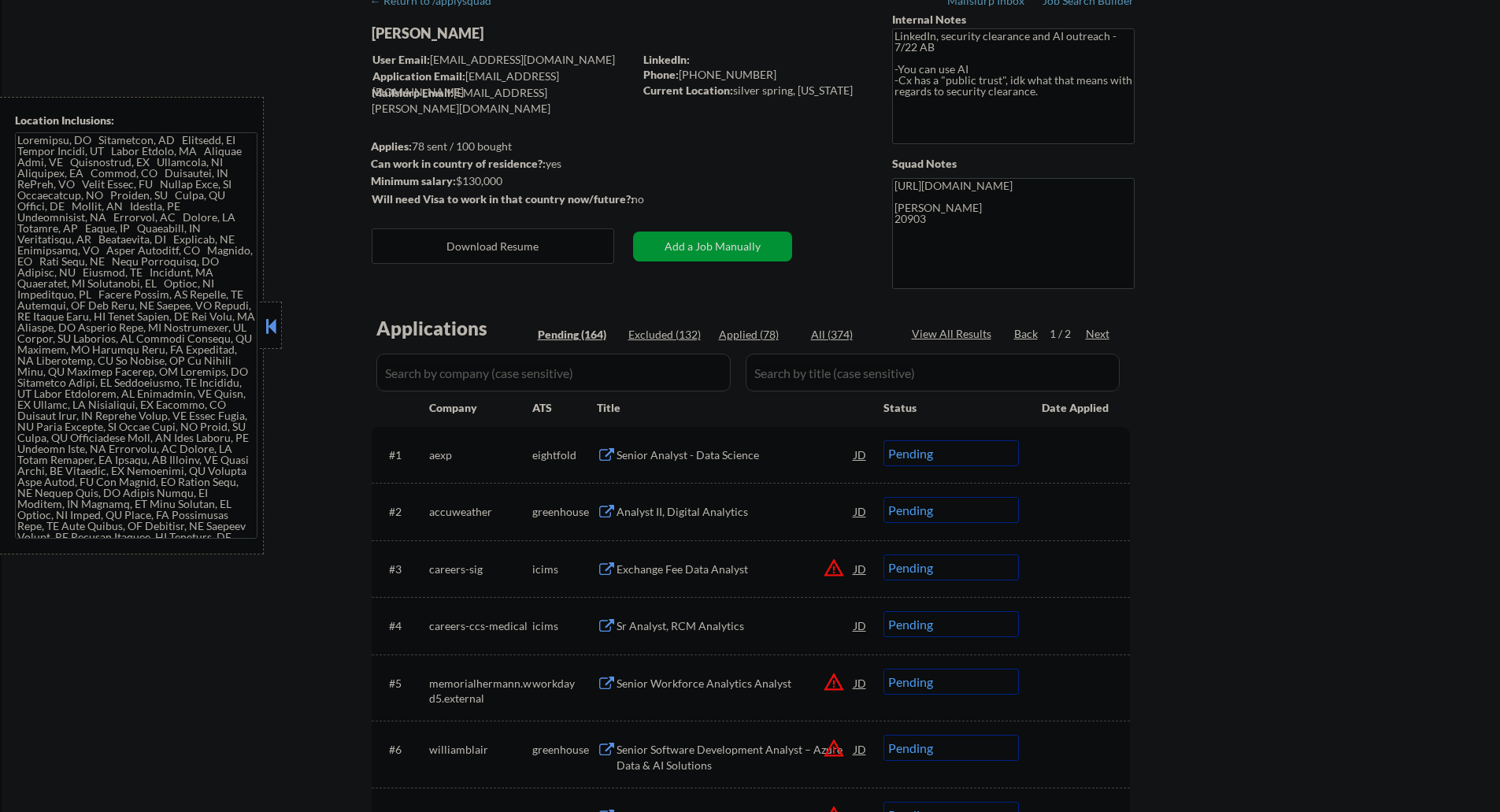
select select ""pending""
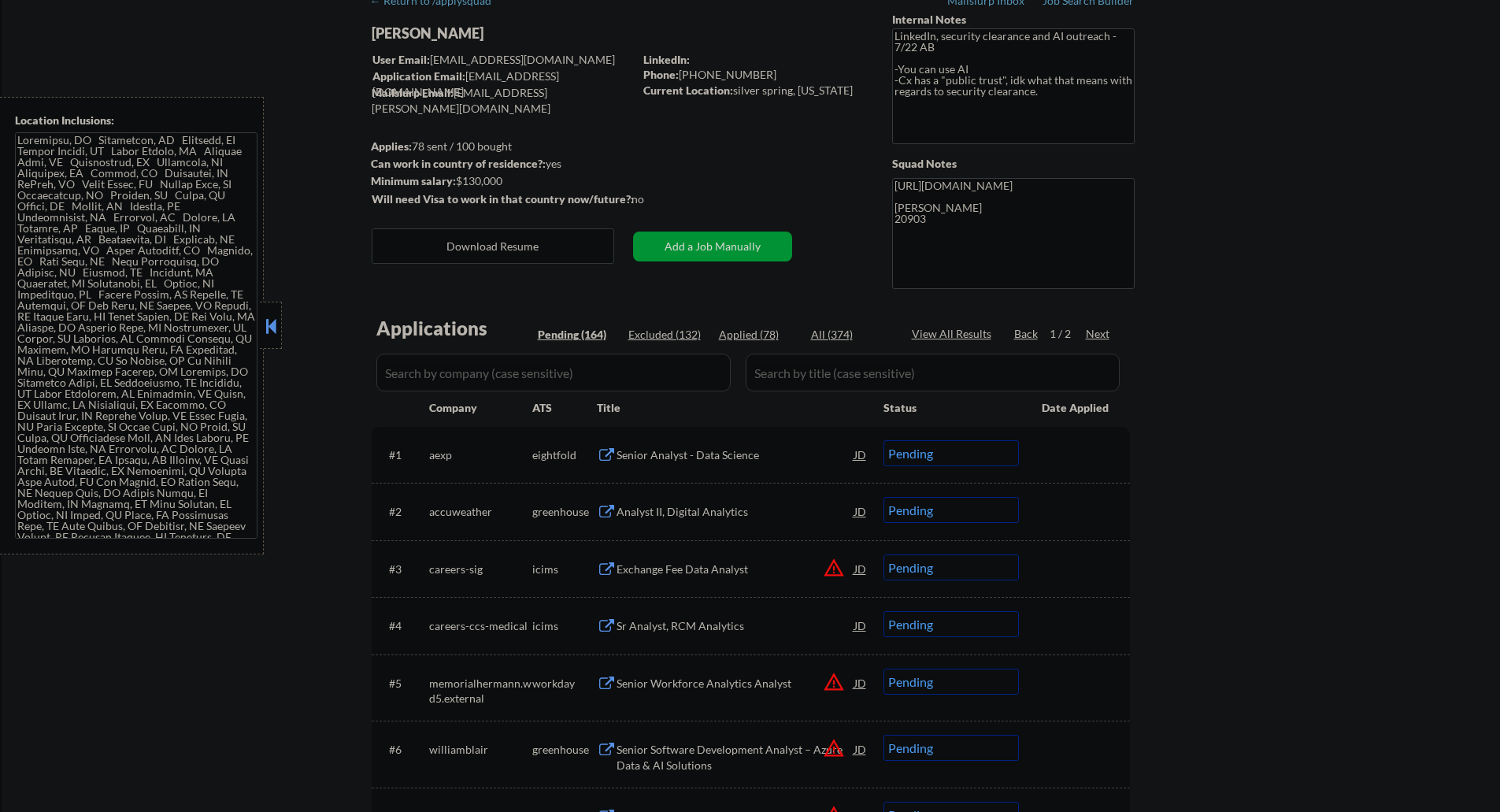
select select ""pending""
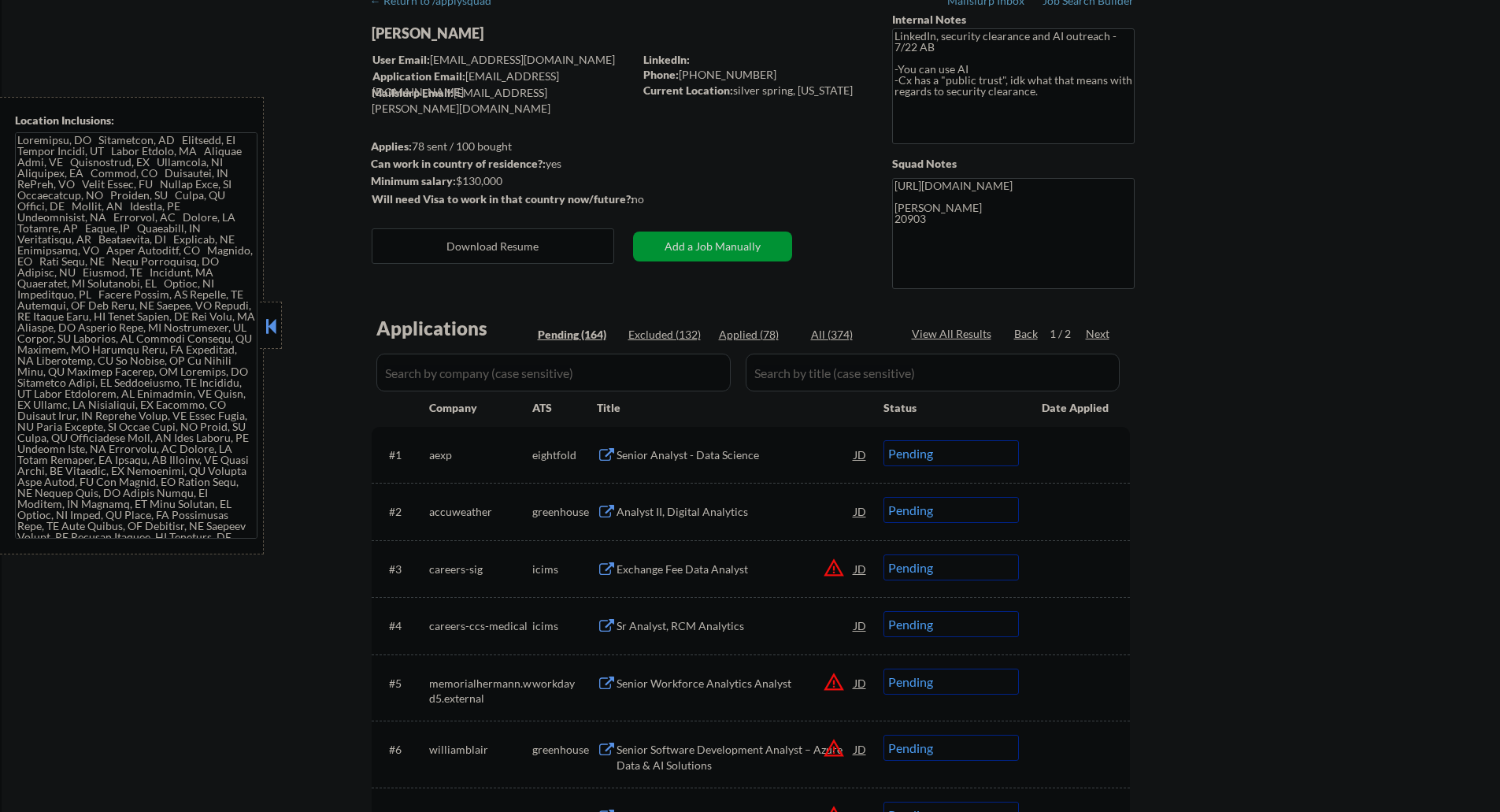
select select ""pending""
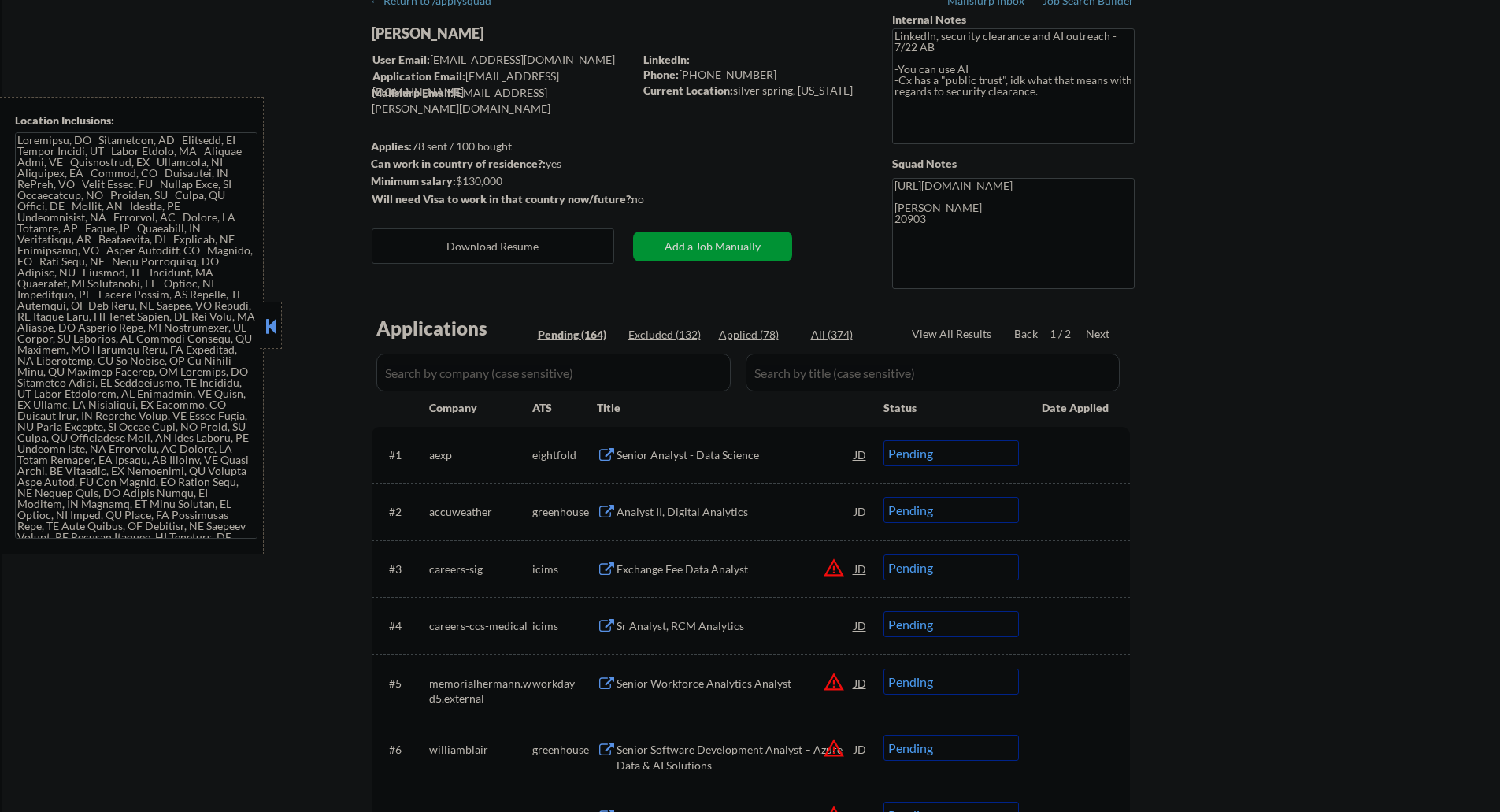
select select ""pending""
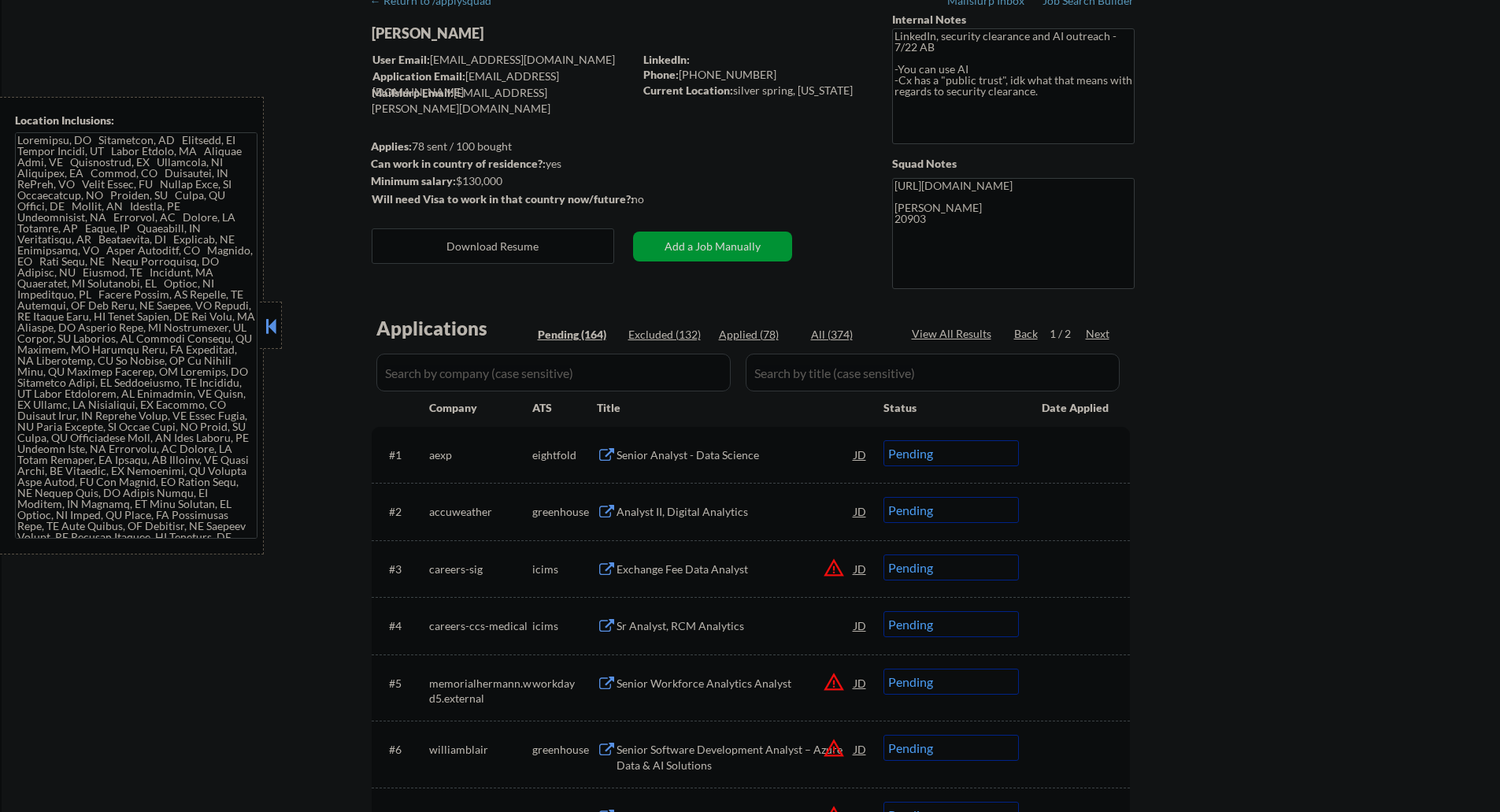
select select ""pending""
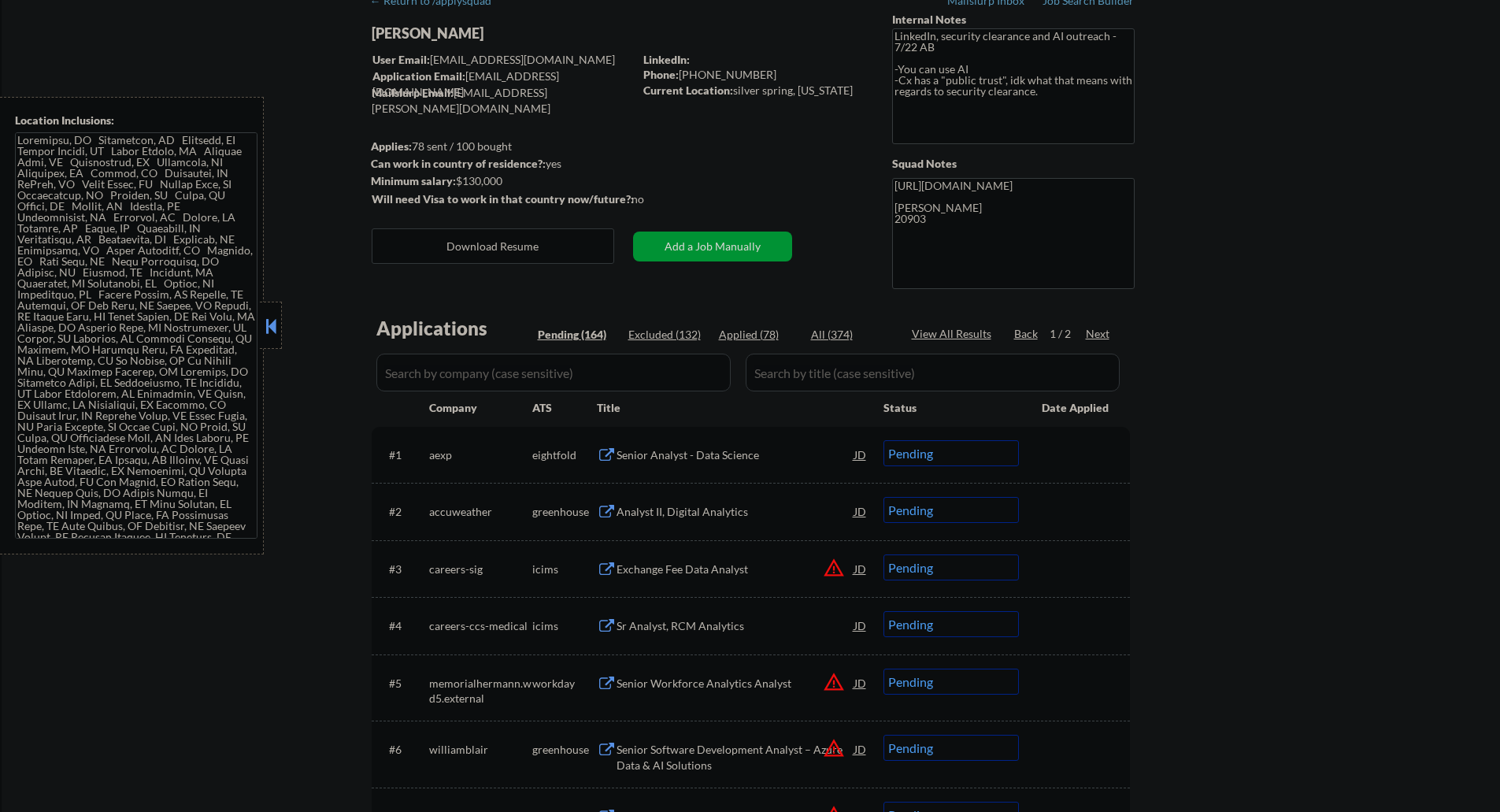
select select ""pending""
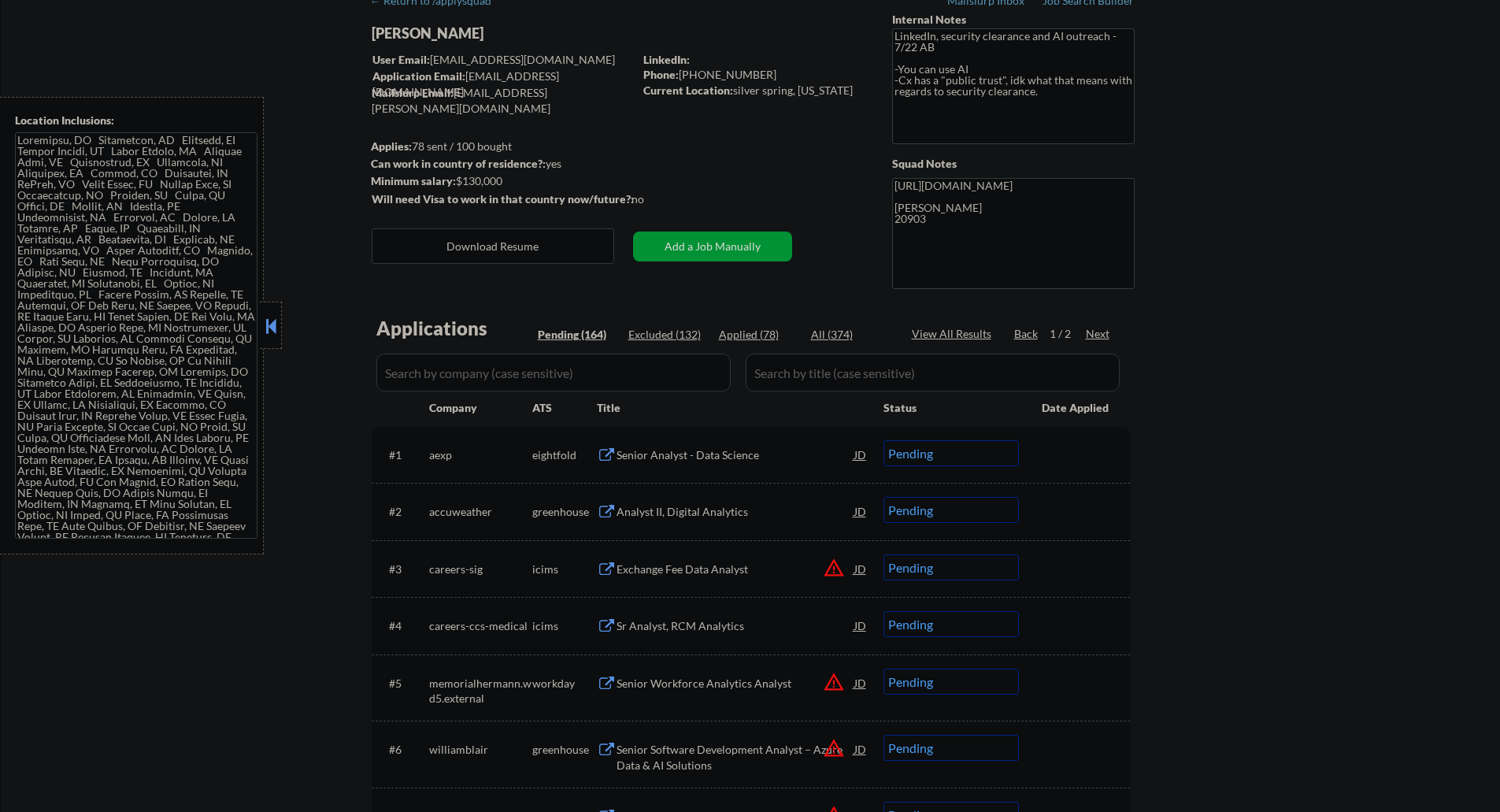
select select ""pending""
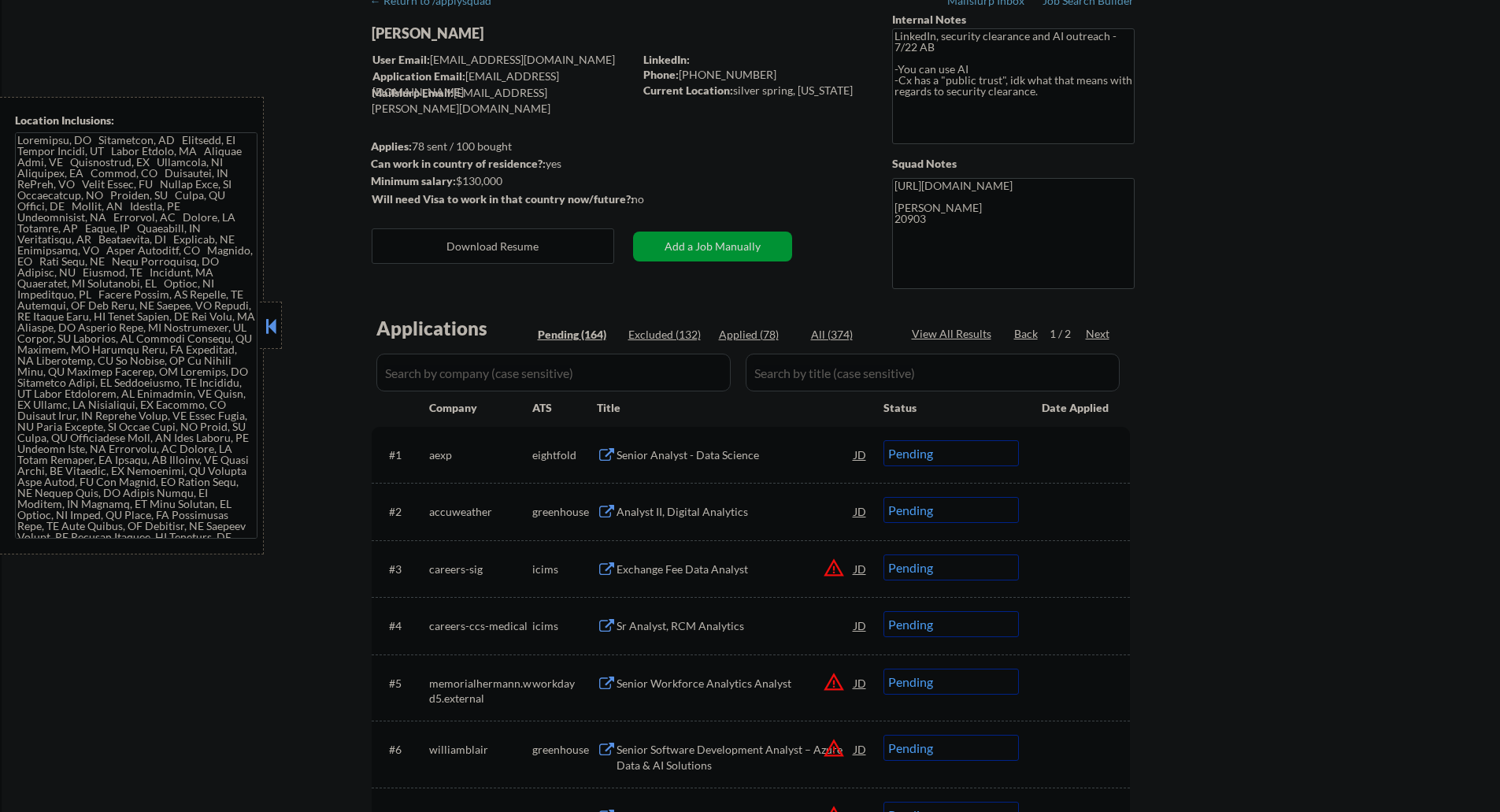
select select ""pending""
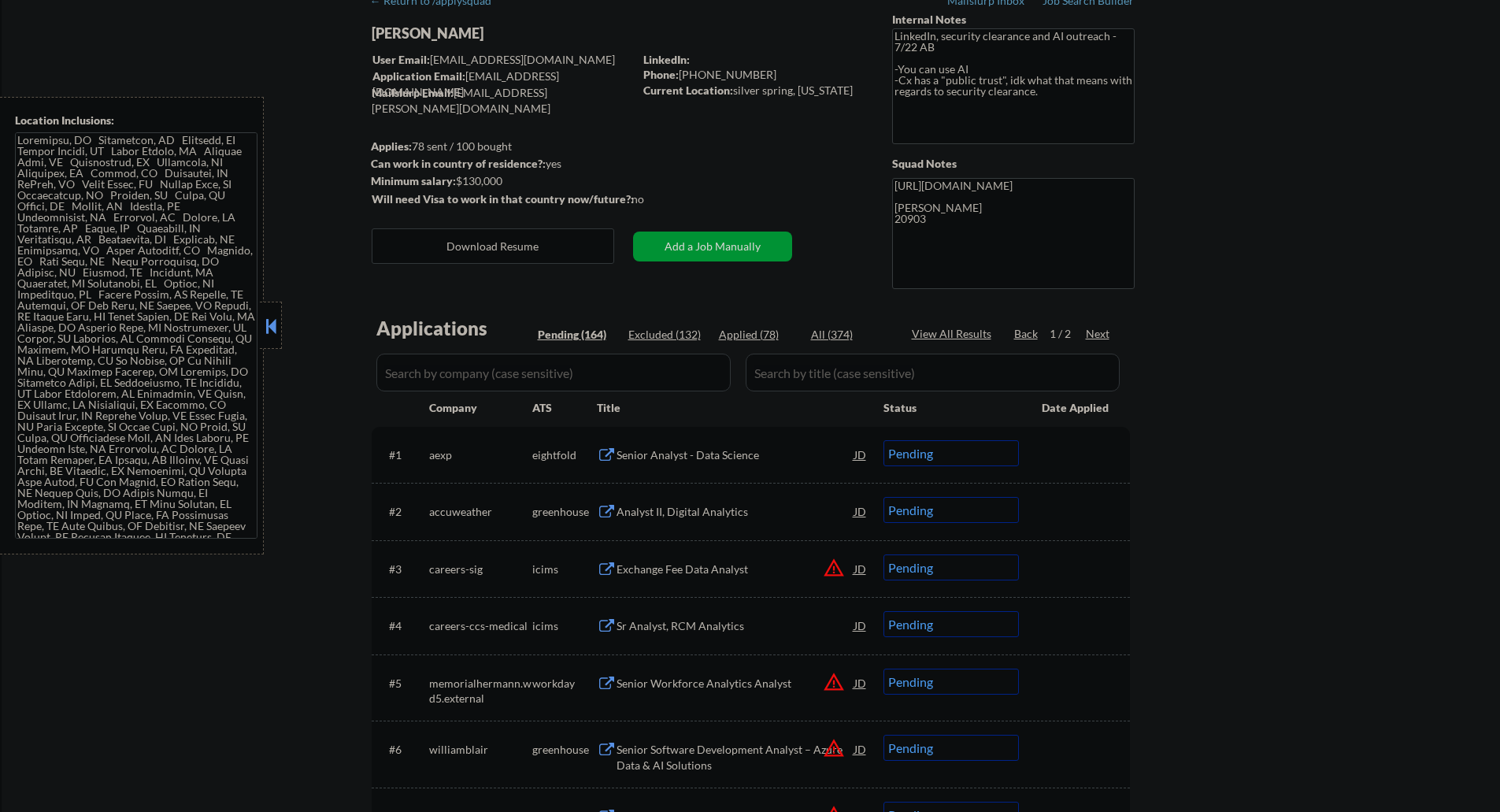
select select ""pending""
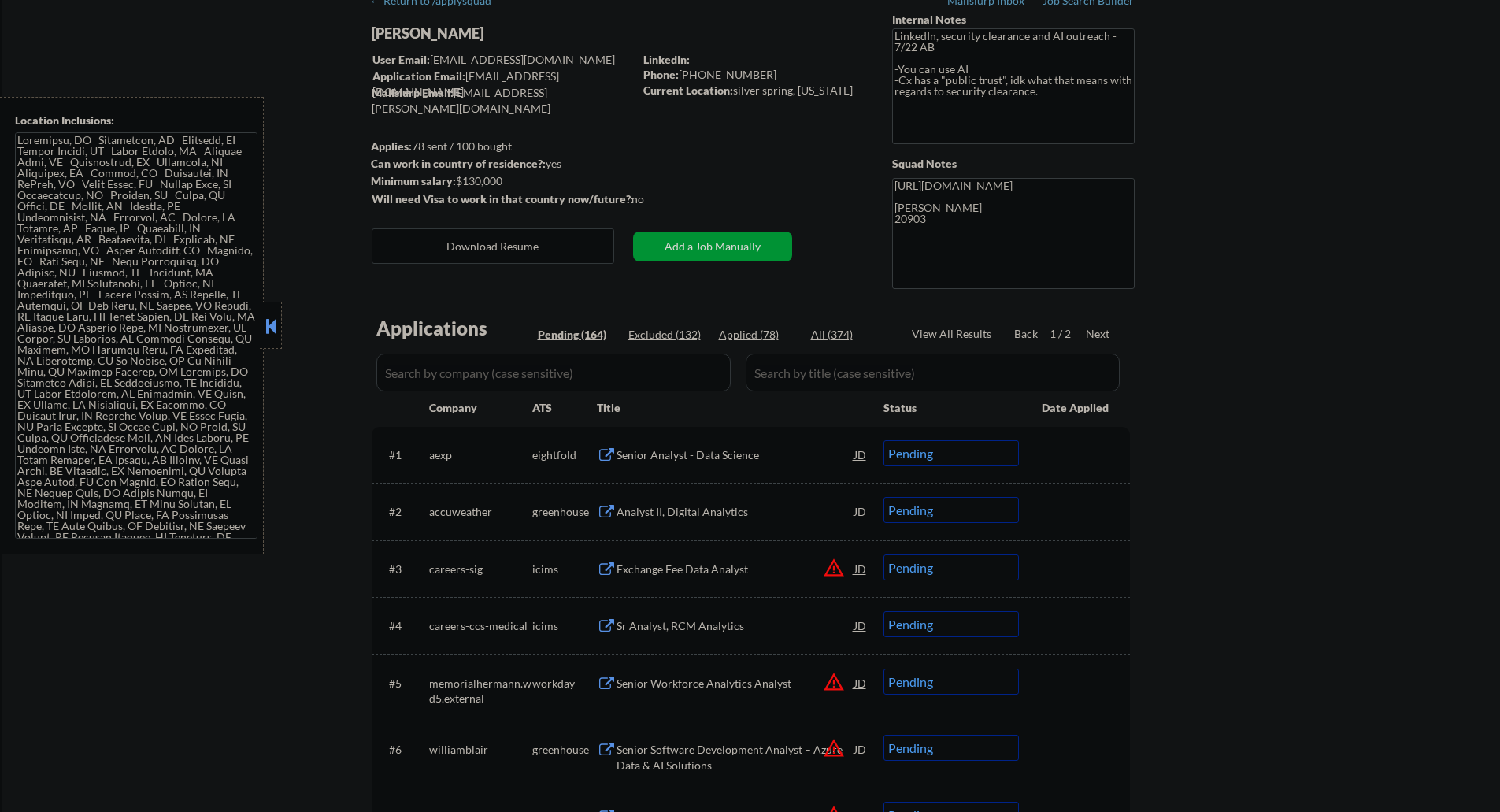
select select ""pending""
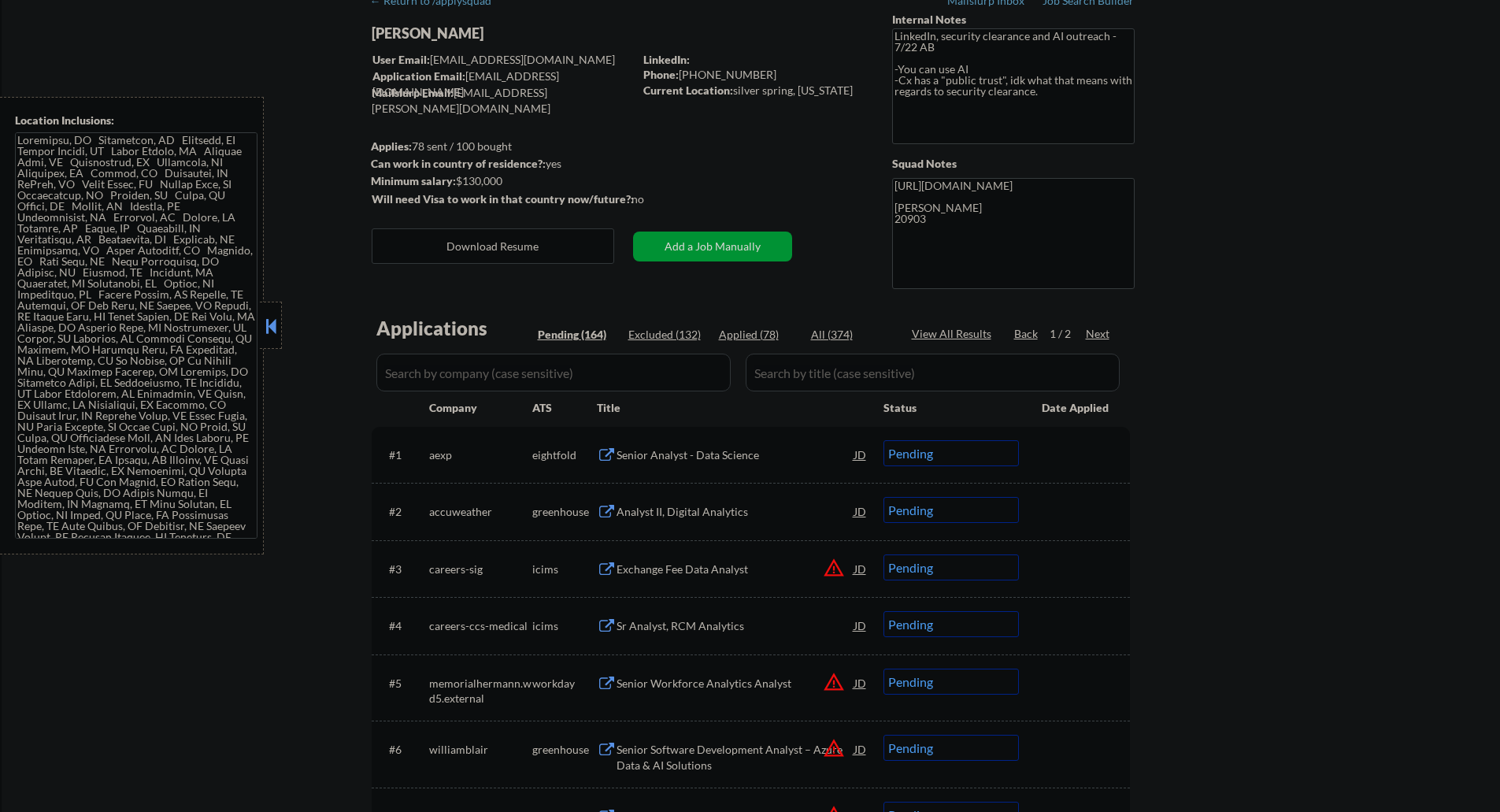
select select ""pending""
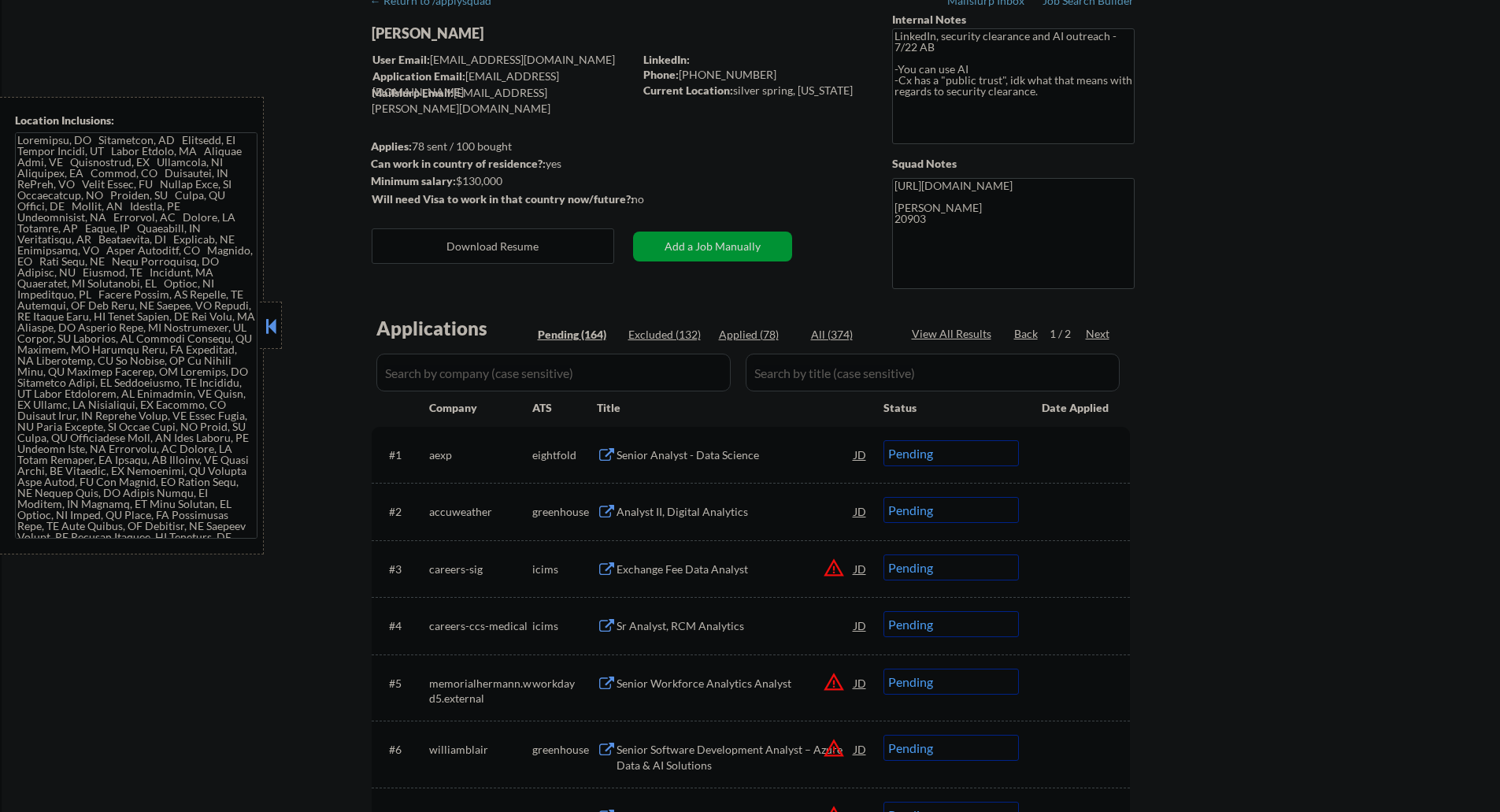
select select ""pending""
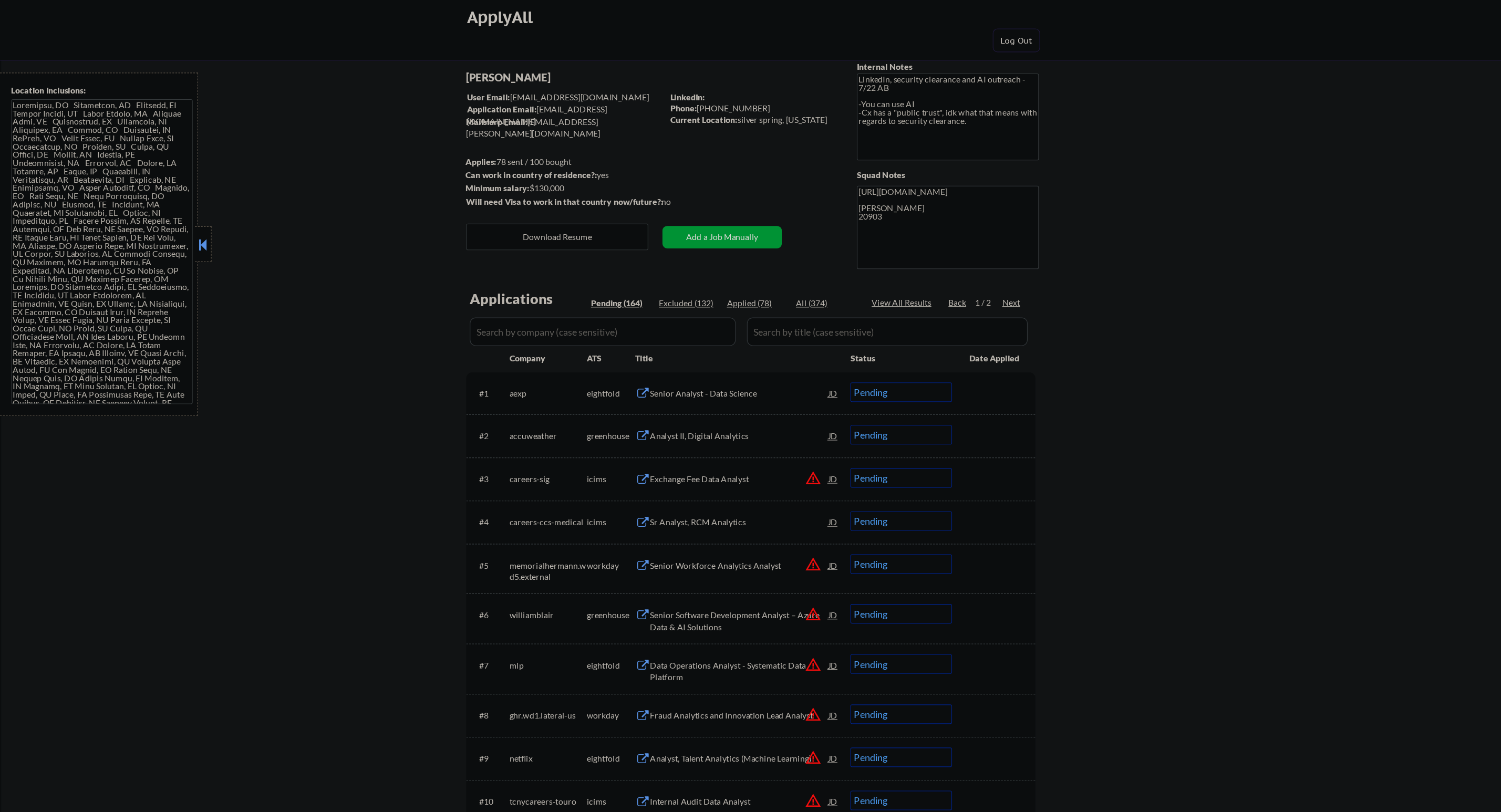
scroll to position [0, 0]
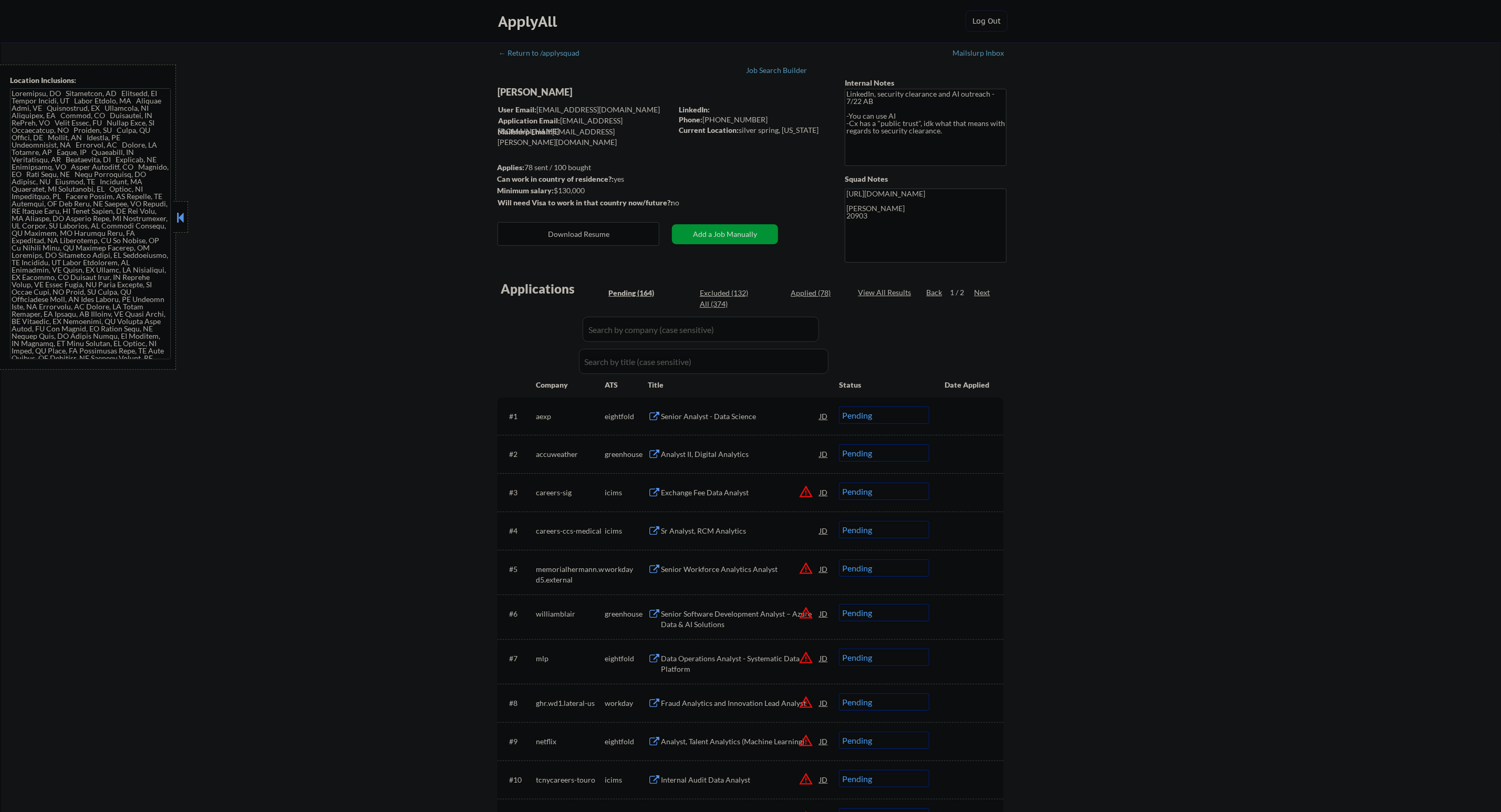
click at [964, 50] on div "Mailslurp Inbox" at bounding box center [979, 53] width 52 height 8
click at [975, 55] on div "Mailslurp Inbox" at bounding box center [979, 53] width 52 height 8
